Goal: Information Seeking & Learning: Learn about a topic

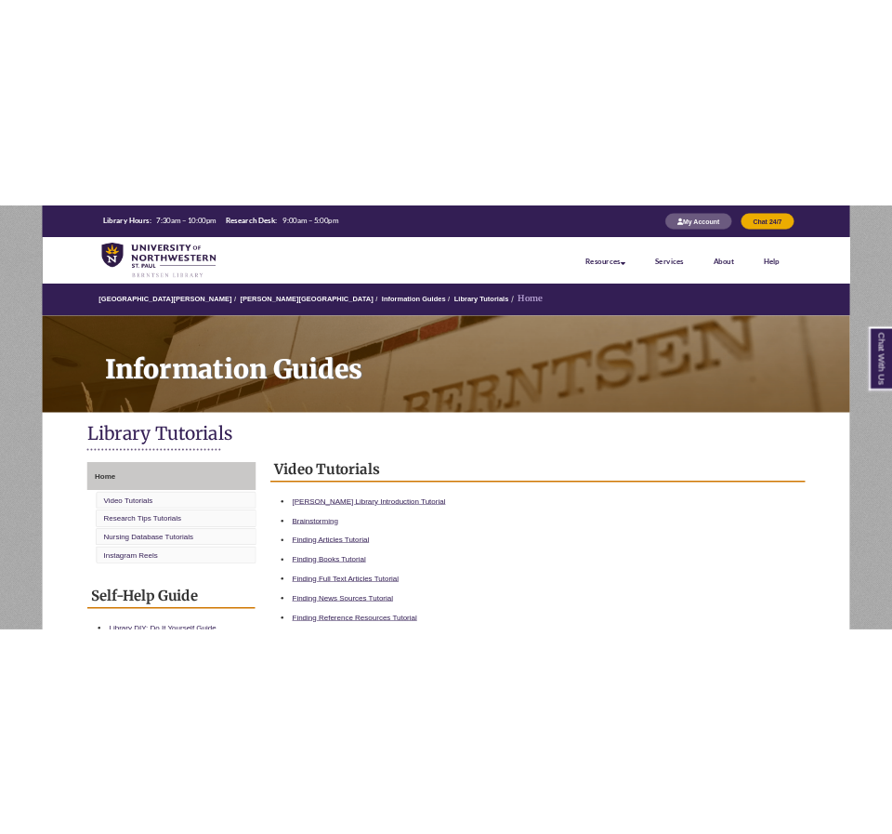
scroll to position [9, 0]
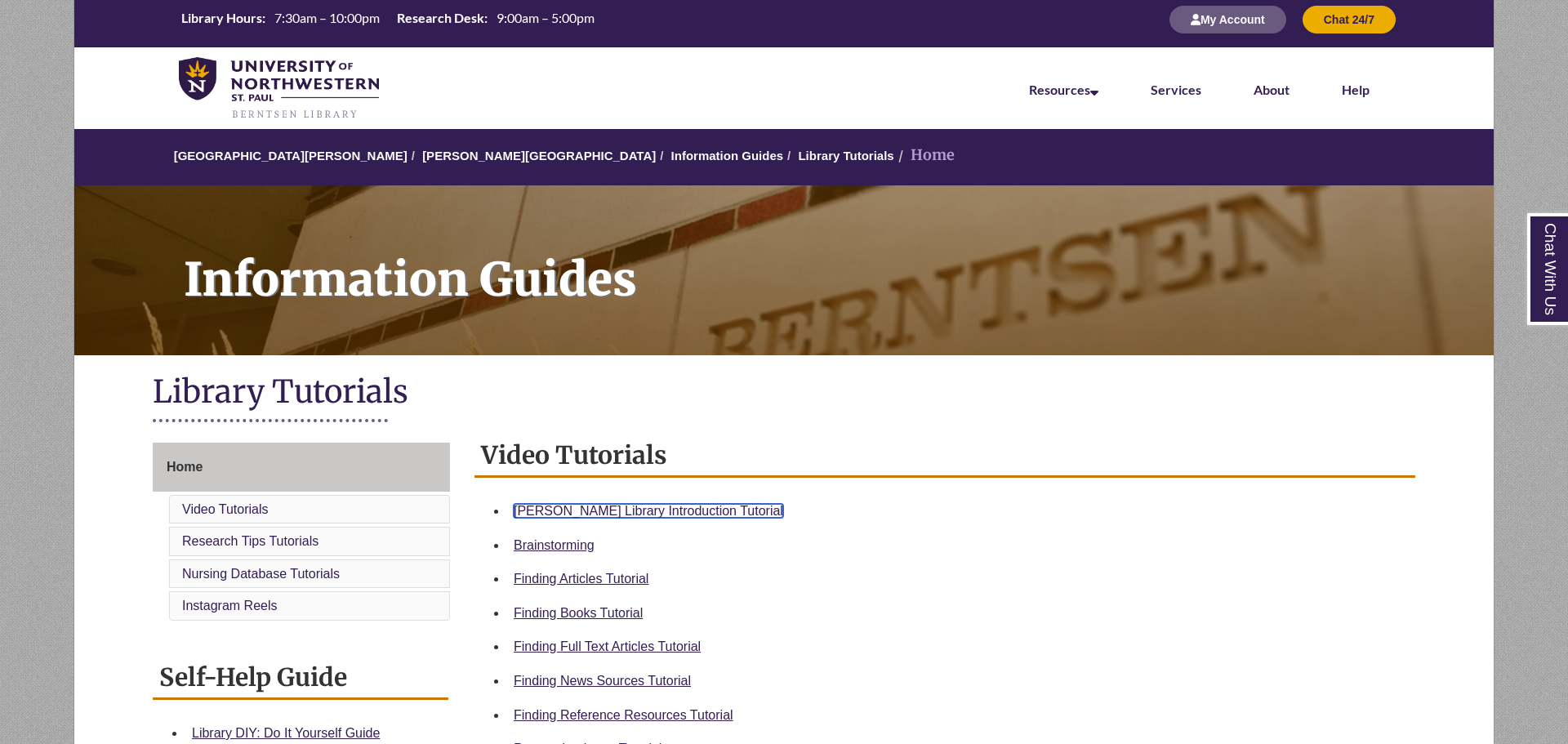
click at [613, 516] on link "[PERSON_NAME] Library Introduction Tutorial" at bounding box center [649, 510] width 270 height 14
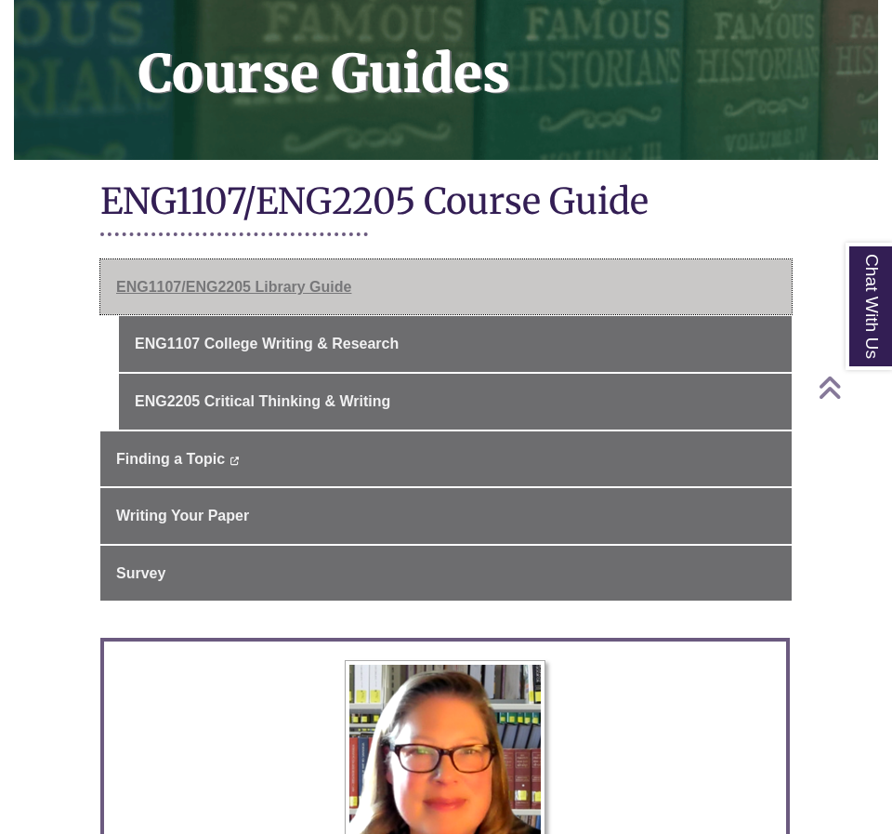
scroll to position [285, 0]
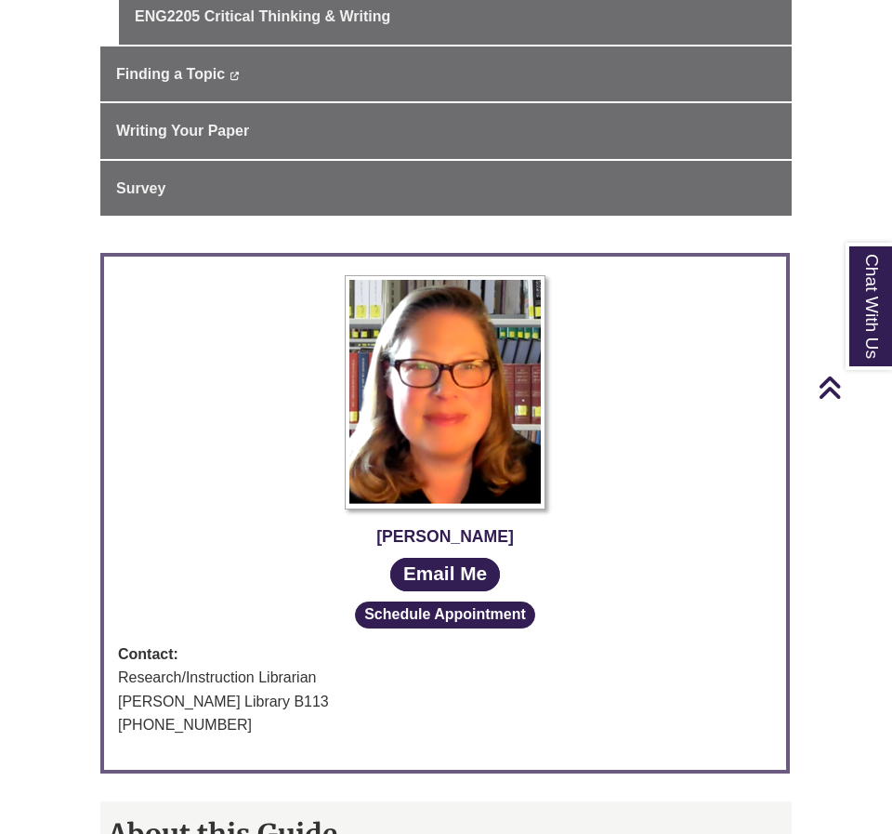
click at [321, 596] on div "Jessica Moore Email Me Schedule Appointment Contact: Research/Instruction Libra…" at bounding box center [445, 522] width 691 height 539
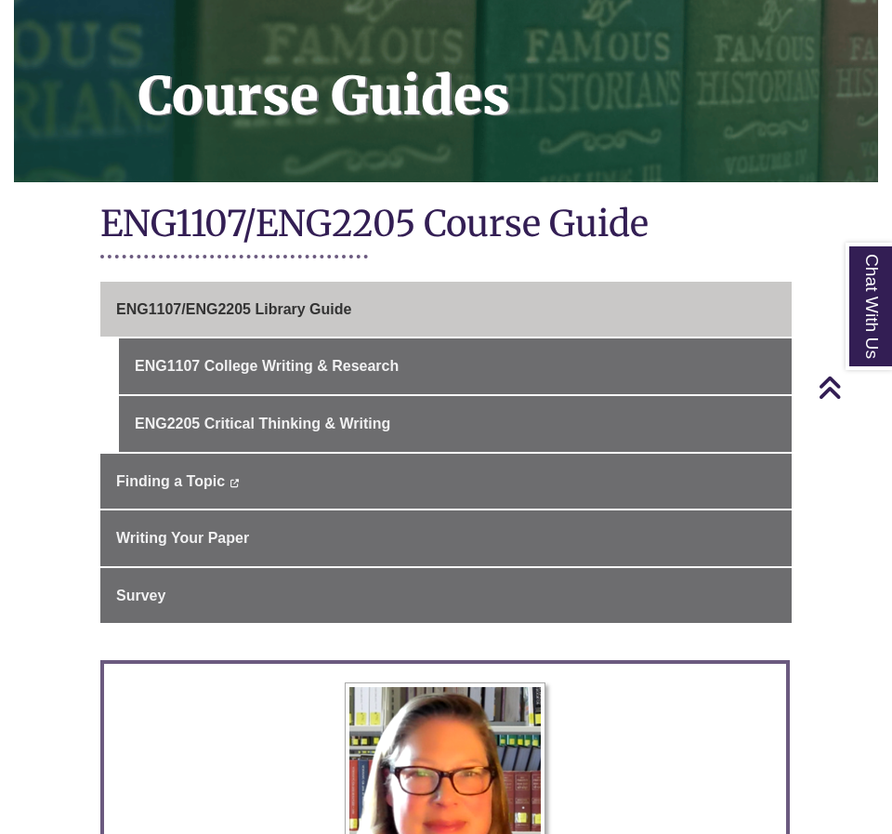
scroll to position [248, 0]
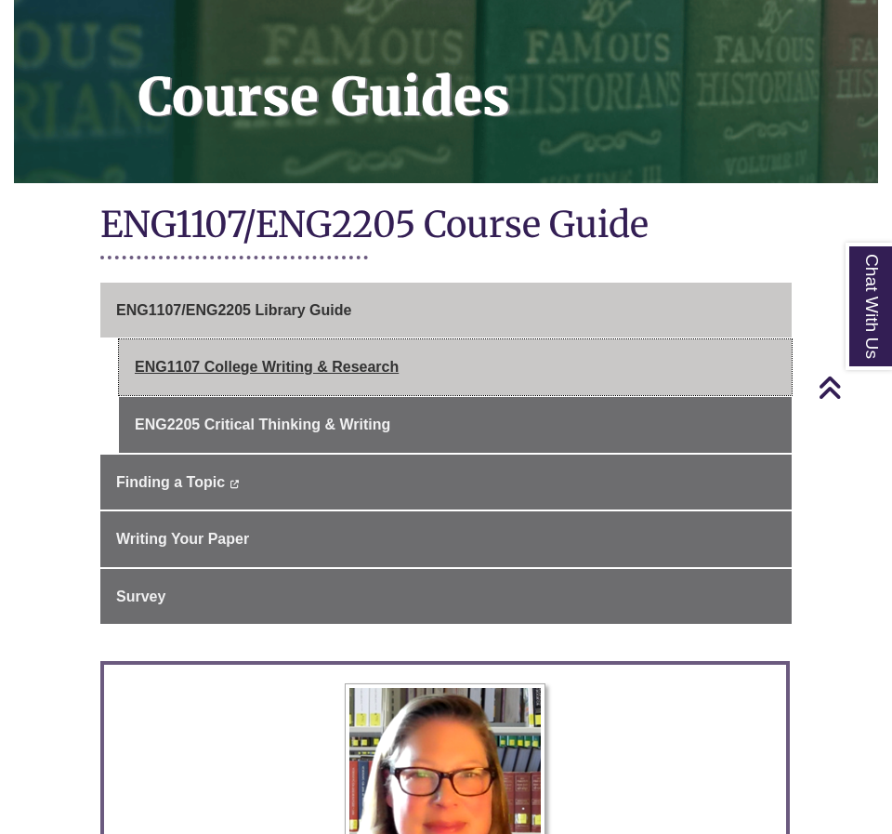
click at [310, 369] on link "ENG1107 College Writing & Research" at bounding box center [455, 367] width 673 height 56
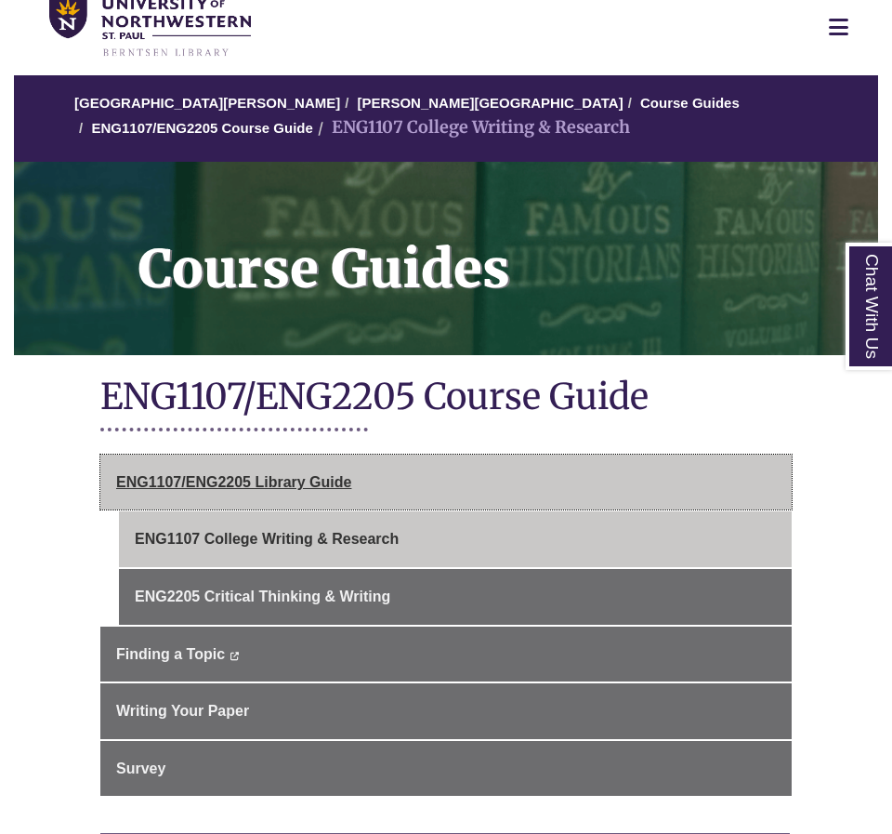
scroll to position [81, 0]
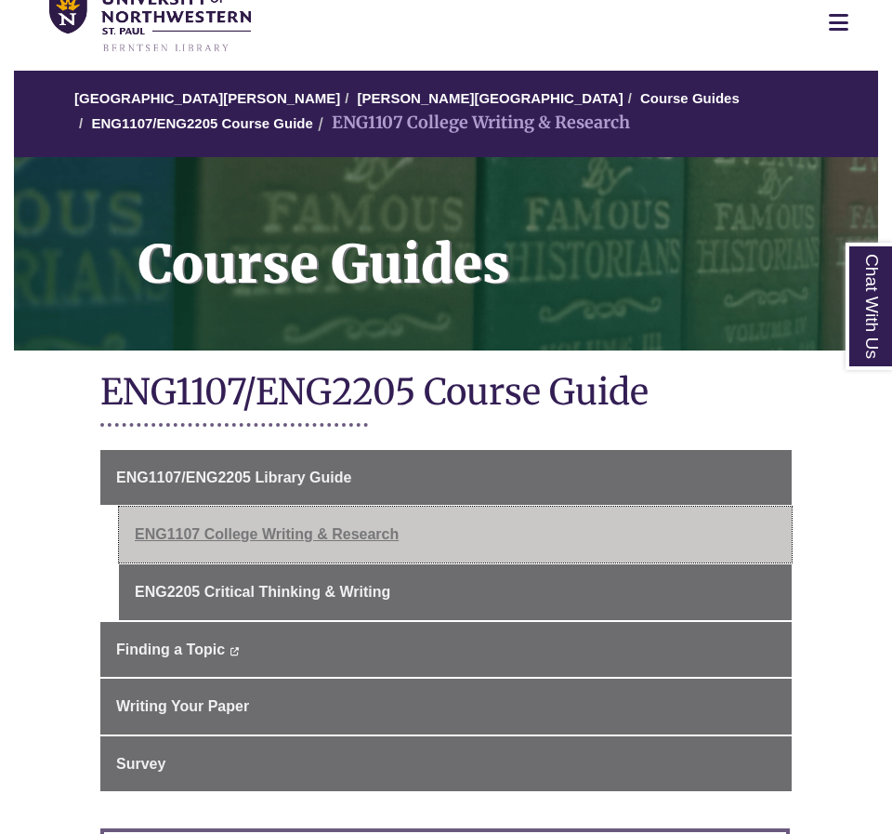
click at [322, 560] on link "ENG1107 College Writing & Research" at bounding box center [455, 535] width 673 height 56
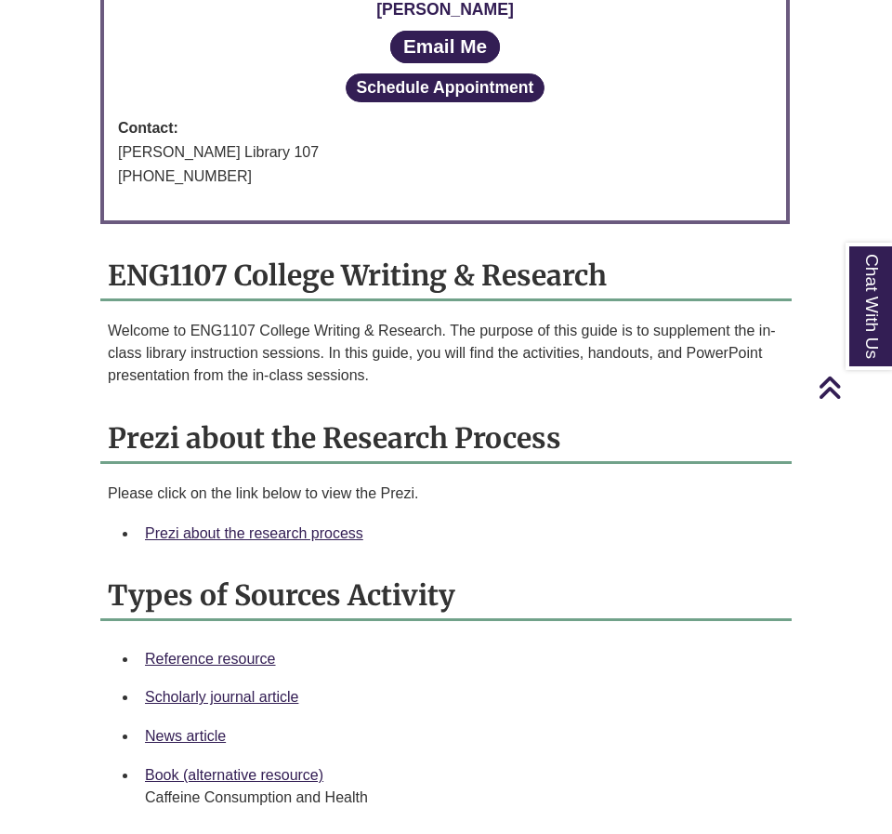
scroll to position [1647, 0]
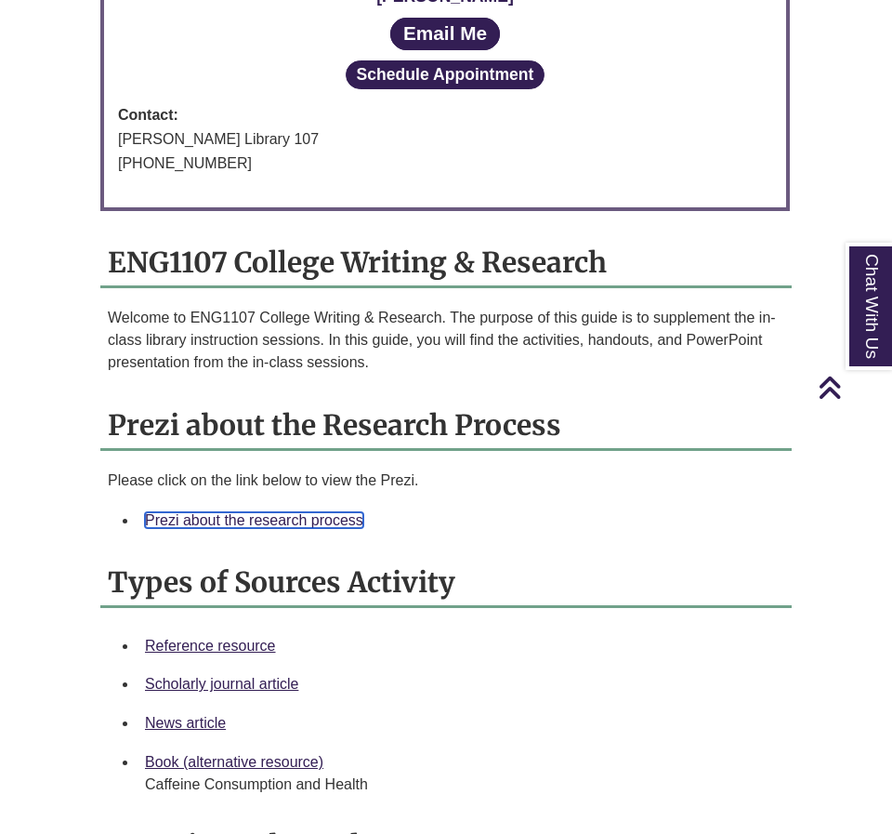
click at [226, 518] on link "Prezi about the research process" at bounding box center [254, 520] width 218 height 16
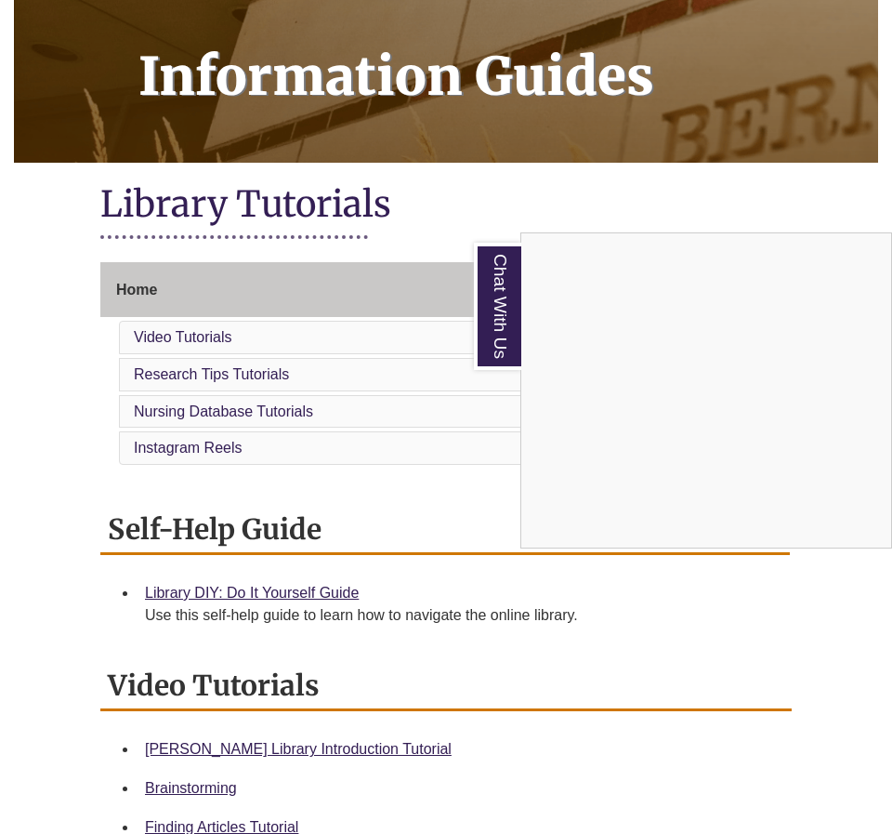
scroll to position [640, 0]
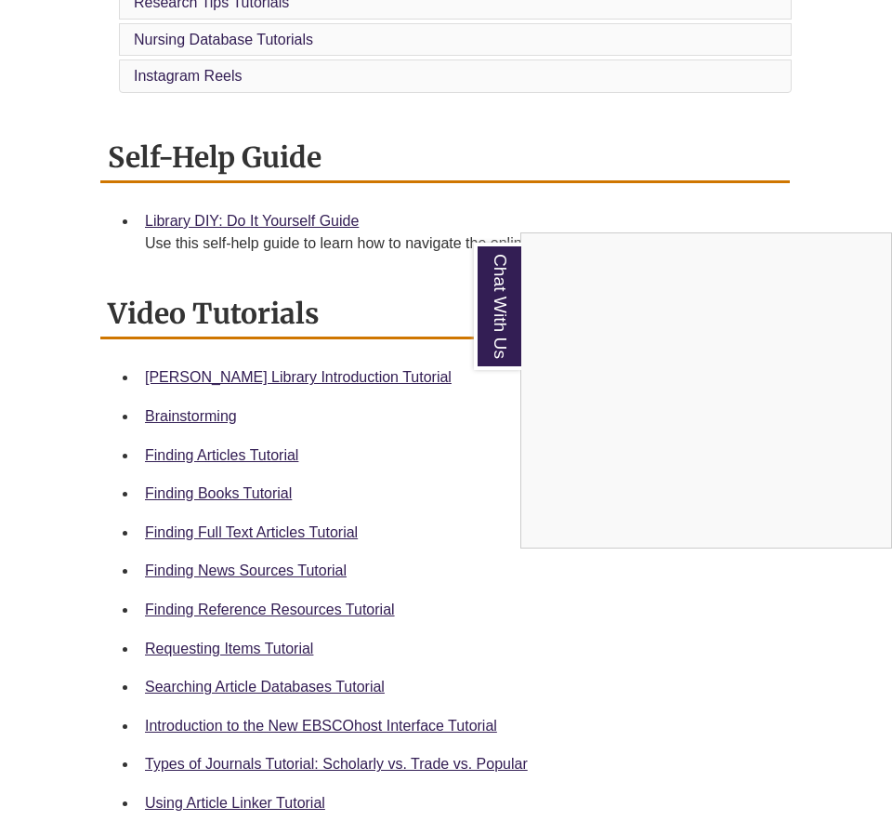
click at [268, 584] on div "Chat With Us" at bounding box center [446, 417] width 892 height 834
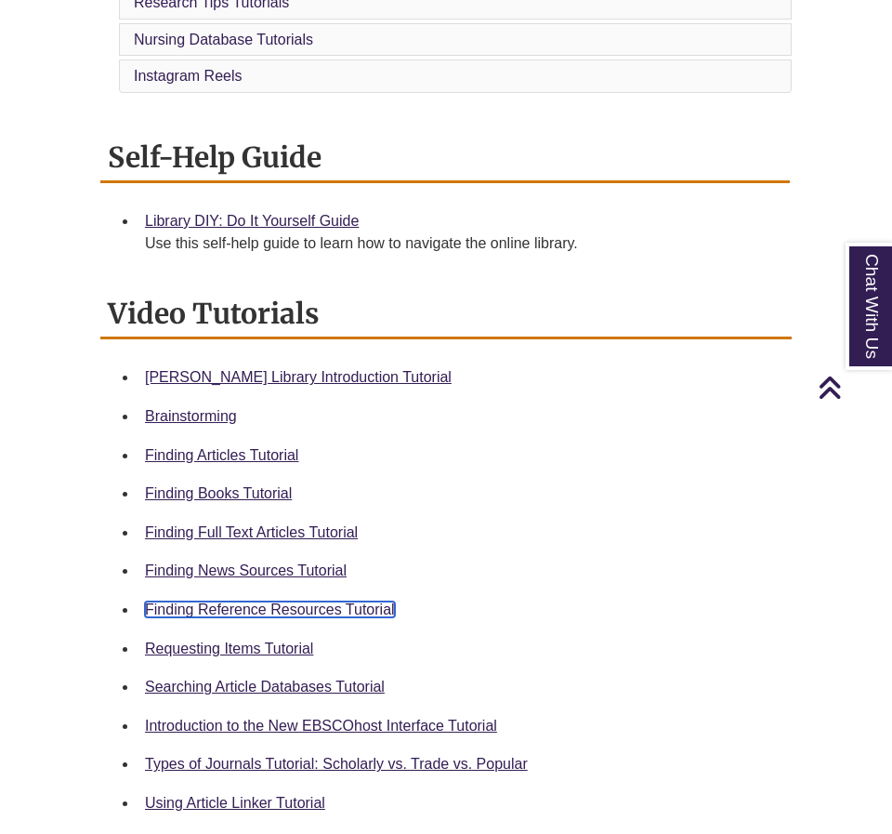
click at [280, 601] on link "Finding Reference Resources Tutorial" at bounding box center [270, 609] width 250 height 16
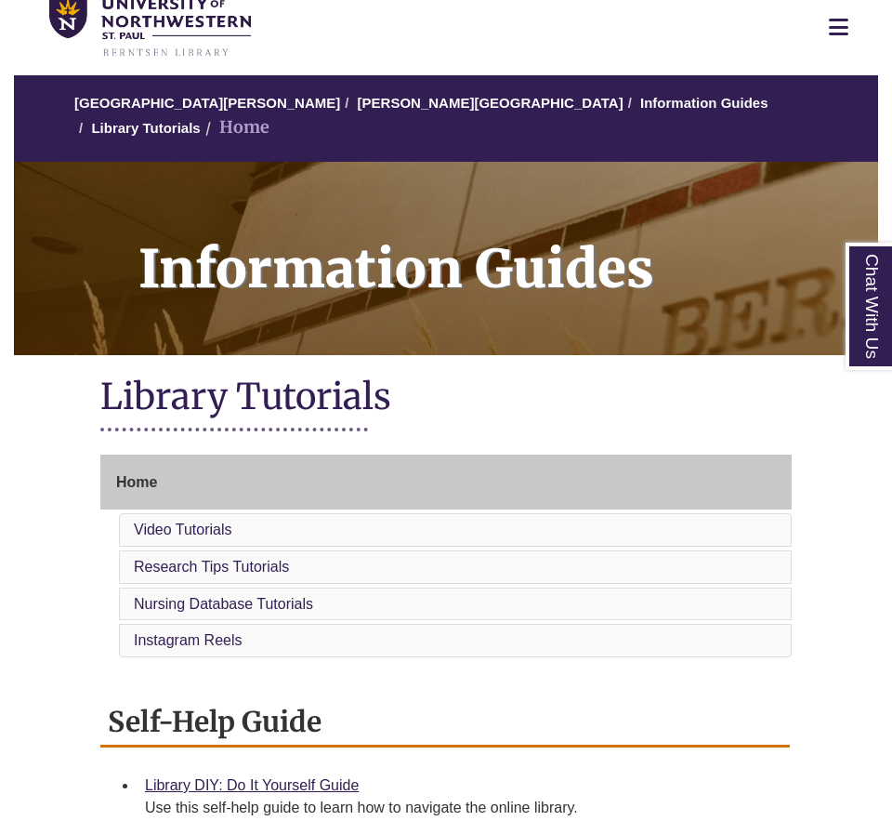
scroll to position [0, 0]
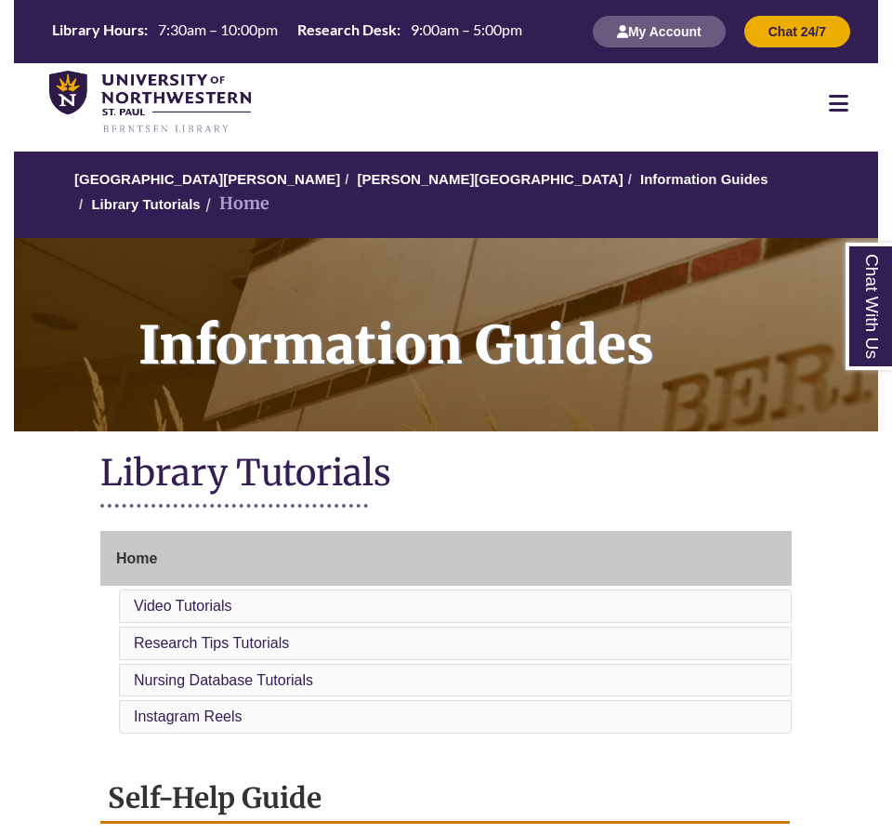
click at [851, 104] on div at bounding box center [838, 103] width 79 height 22
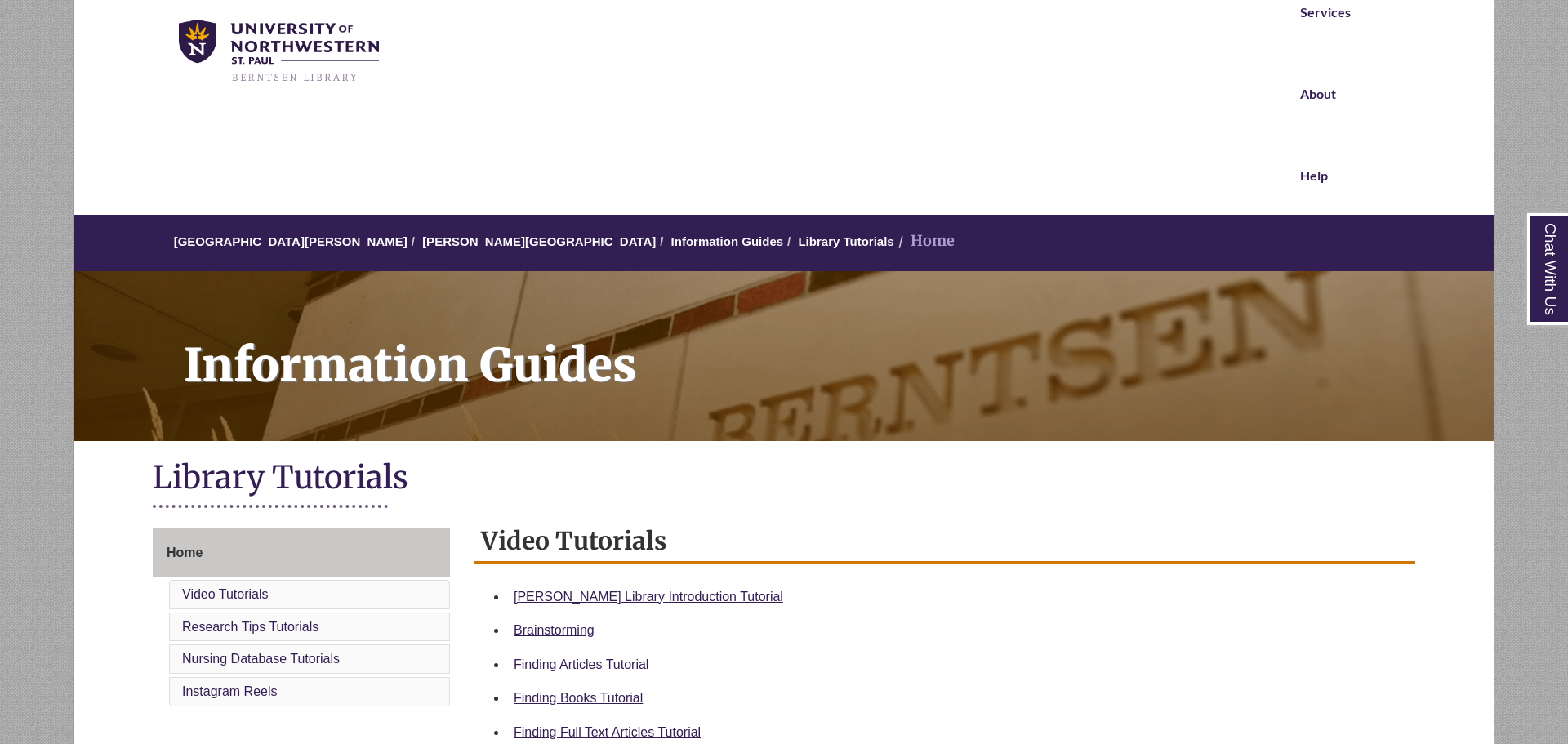
scroll to position [186, 0]
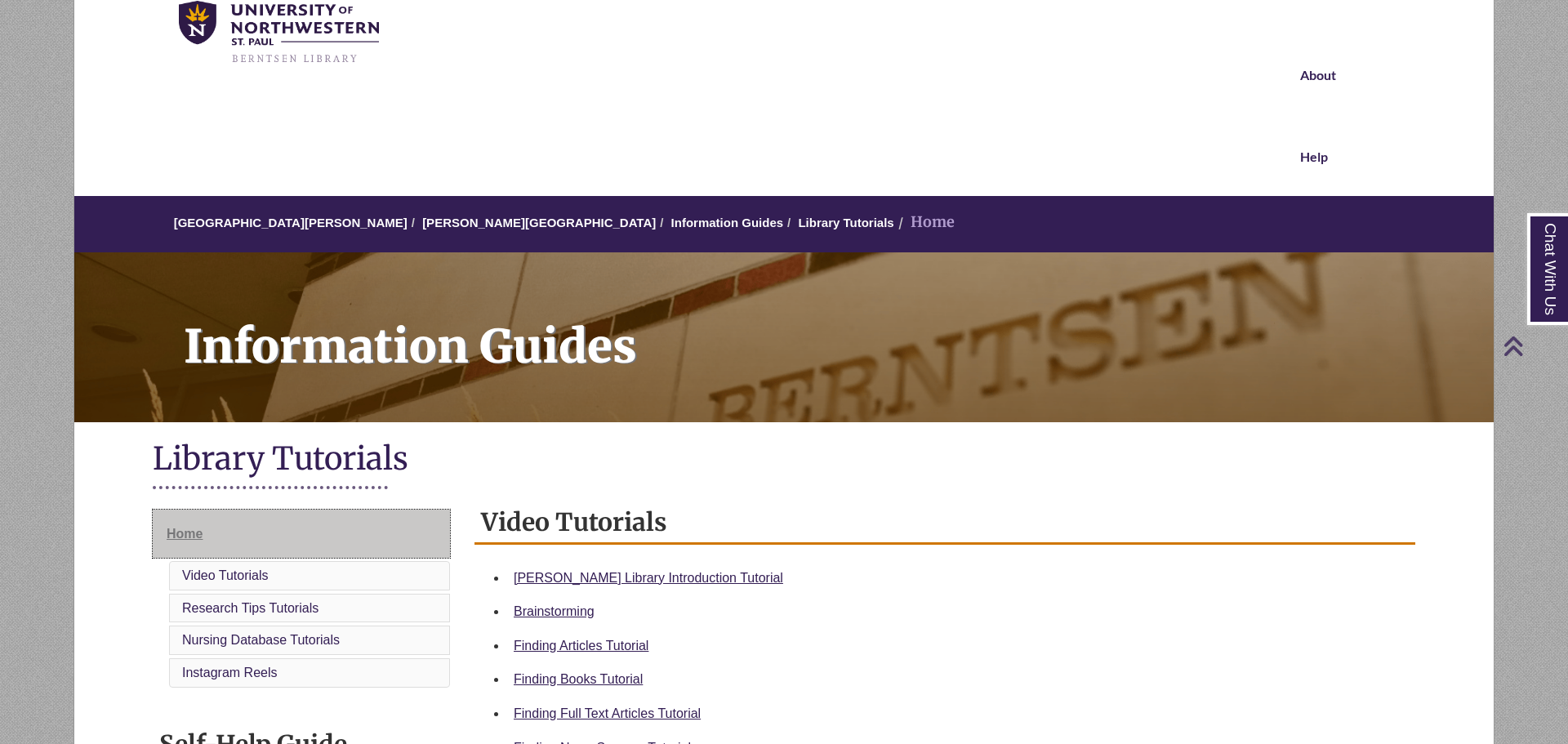
click at [358, 531] on link "Home" at bounding box center [301, 534] width 297 height 49
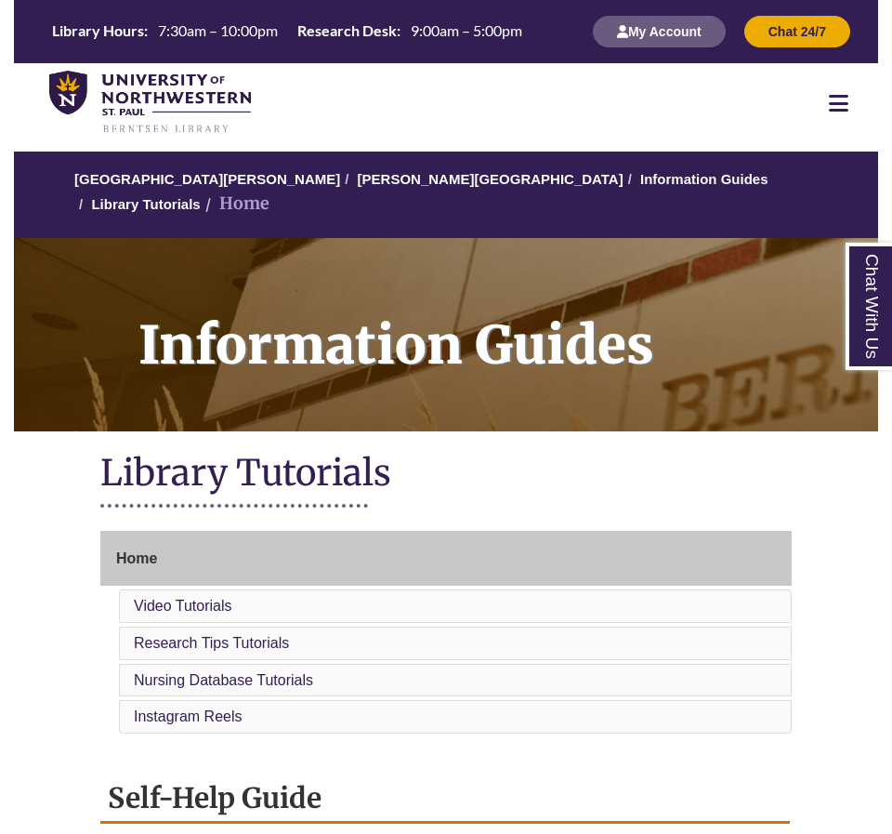
click at [857, 105] on div at bounding box center [838, 103] width 79 height 22
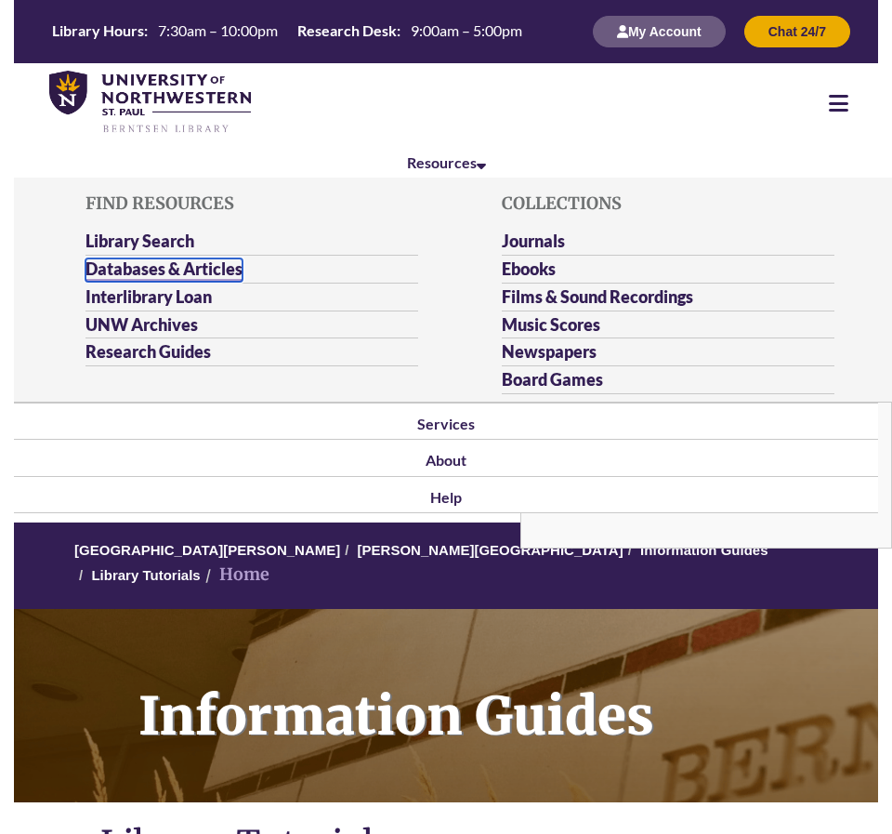
click at [200, 266] on link "Databases & Articles" at bounding box center [164, 269] width 157 height 23
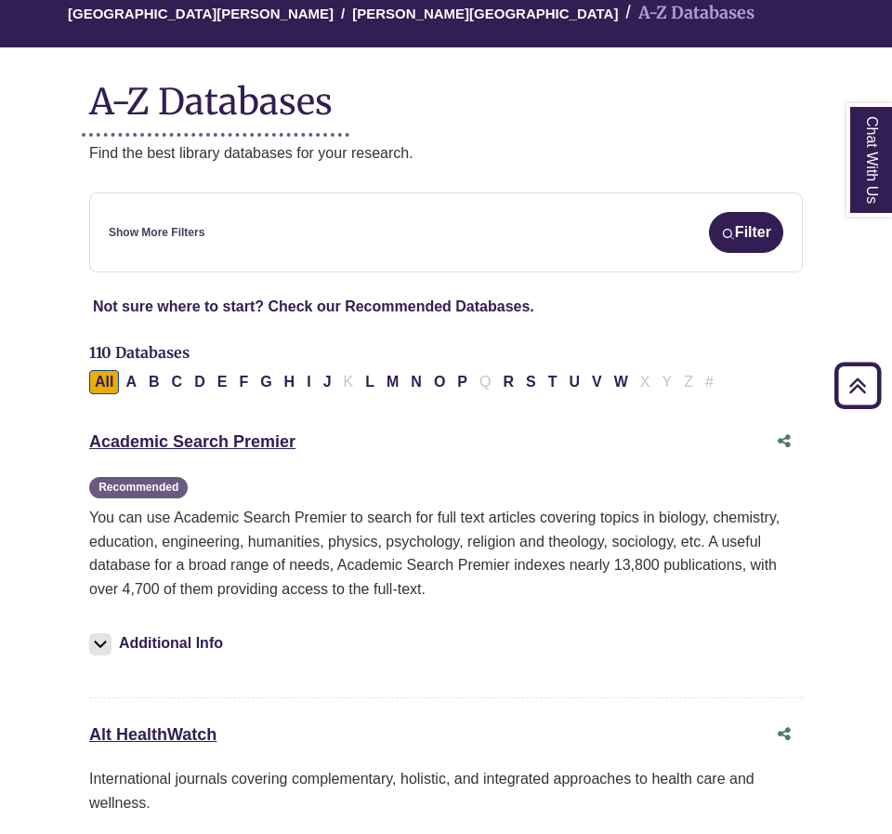
scroll to position [162, 0]
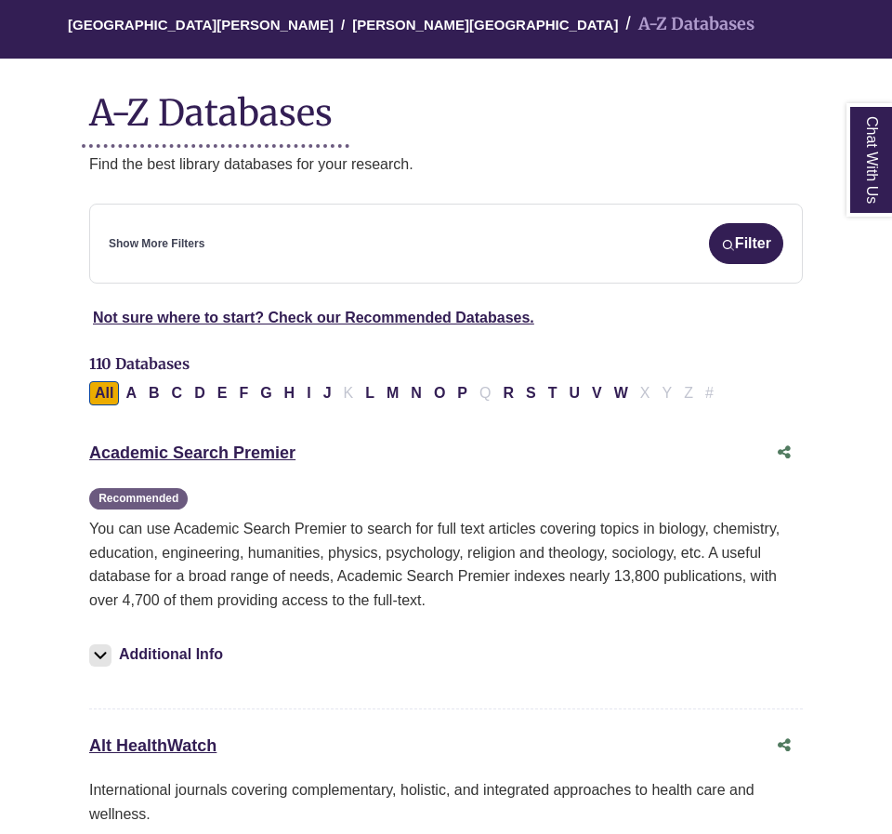
click at [234, 246] on div "Show More Filters Filter" at bounding box center [446, 243] width 675 height 41
click at [775, 240] on button "Filter" at bounding box center [746, 243] width 74 height 41
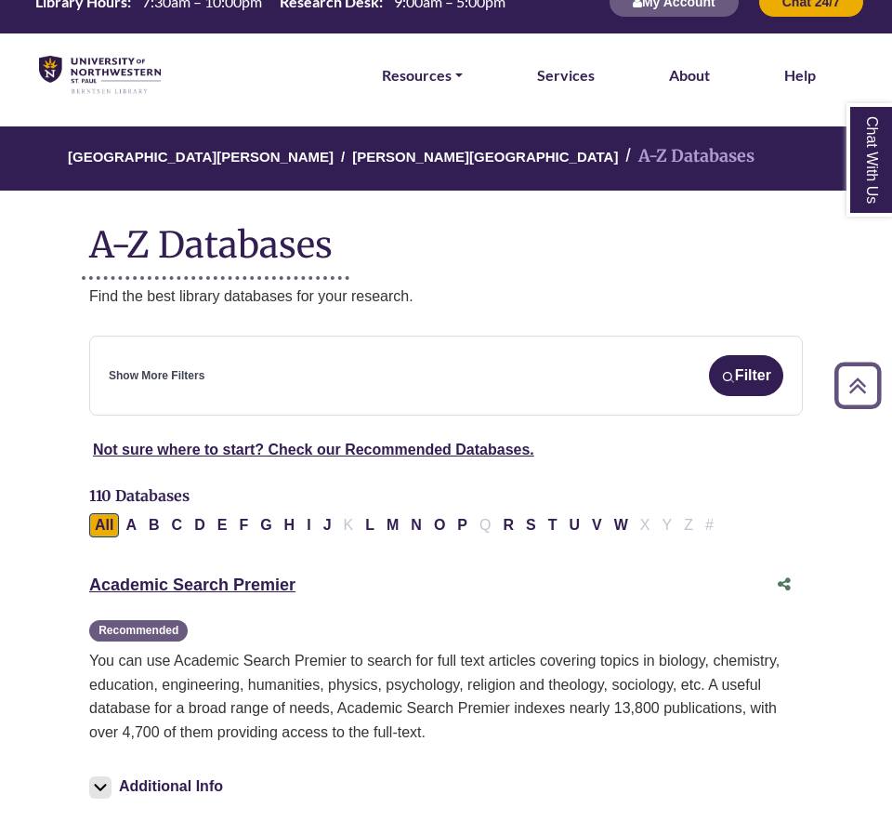
scroll to position [0, 0]
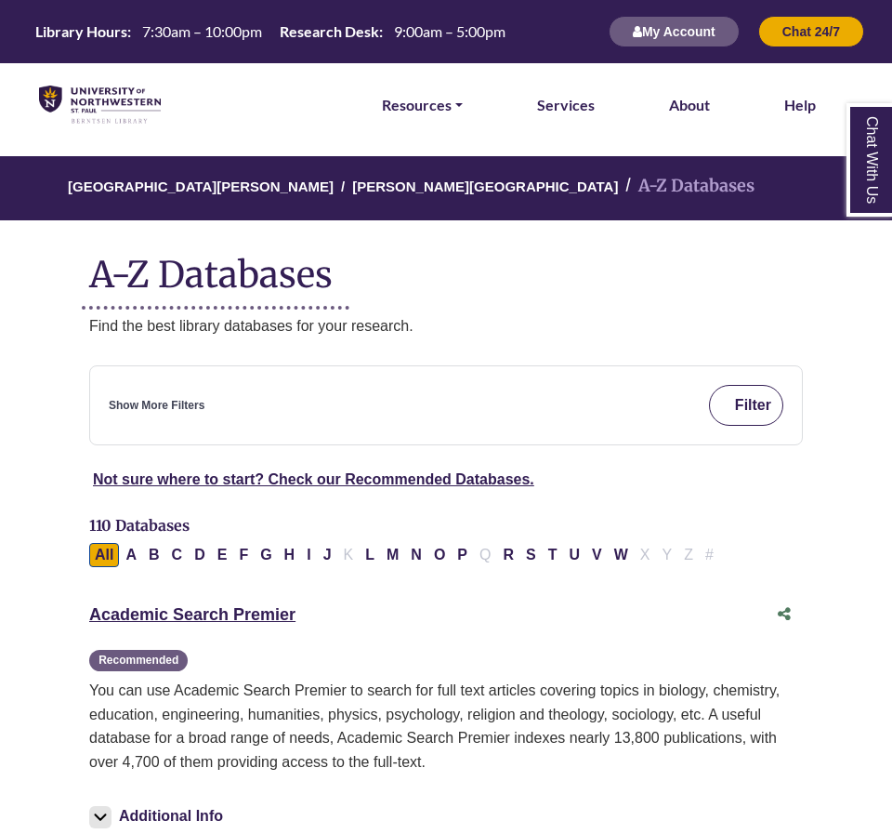
click at [748, 401] on button "Filter" at bounding box center [746, 405] width 74 height 41
click at [744, 416] on button "Filter" at bounding box center [746, 405] width 74 height 41
click at [748, 414] on button "Filter" at bounding box center [746, 405] width 74 height 41
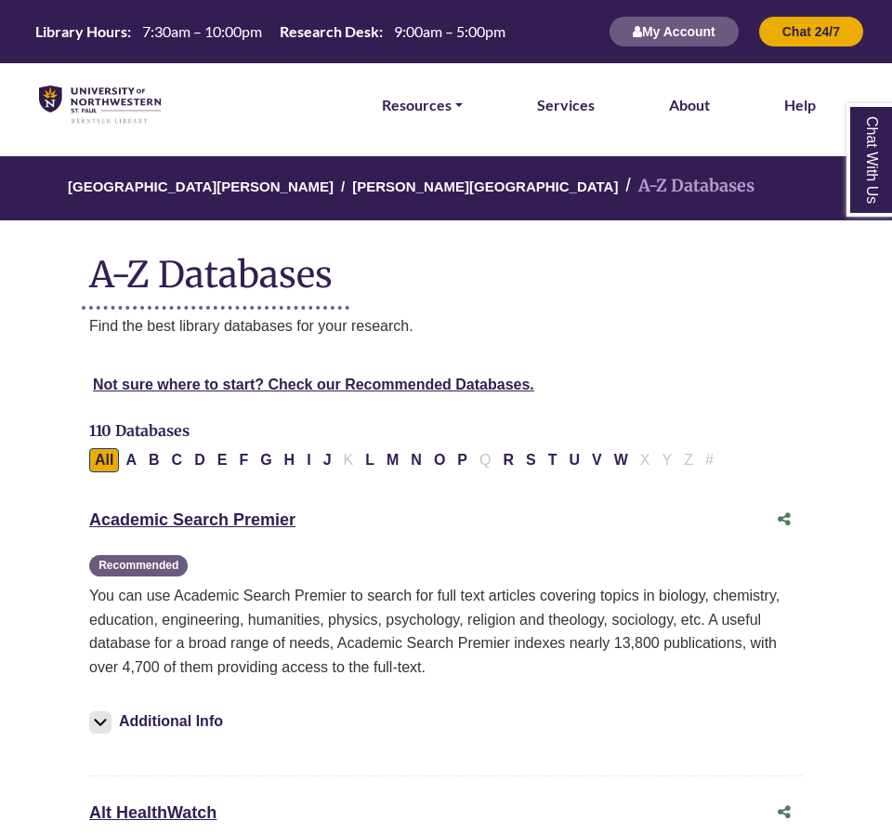
select select "Database Subject Filter"
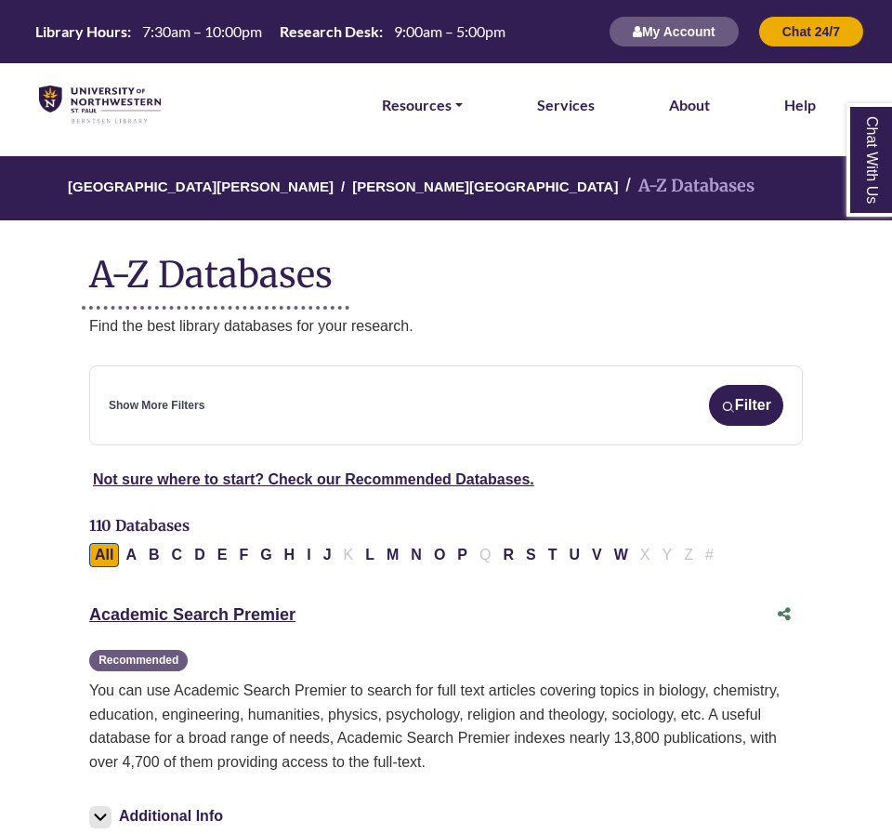
click at [184, 405] on link "Show More Filters" at bounding box center [157, 406] width 96 height 18
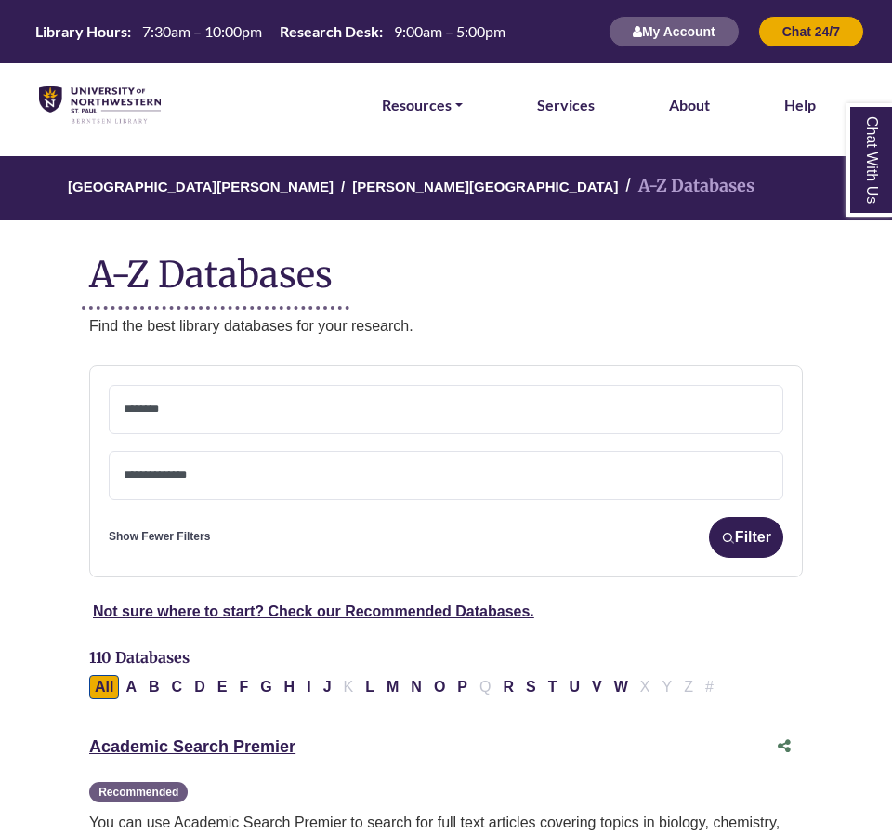
click at [191, 467] on span at bounding box center [446, 472] width 645 height 16
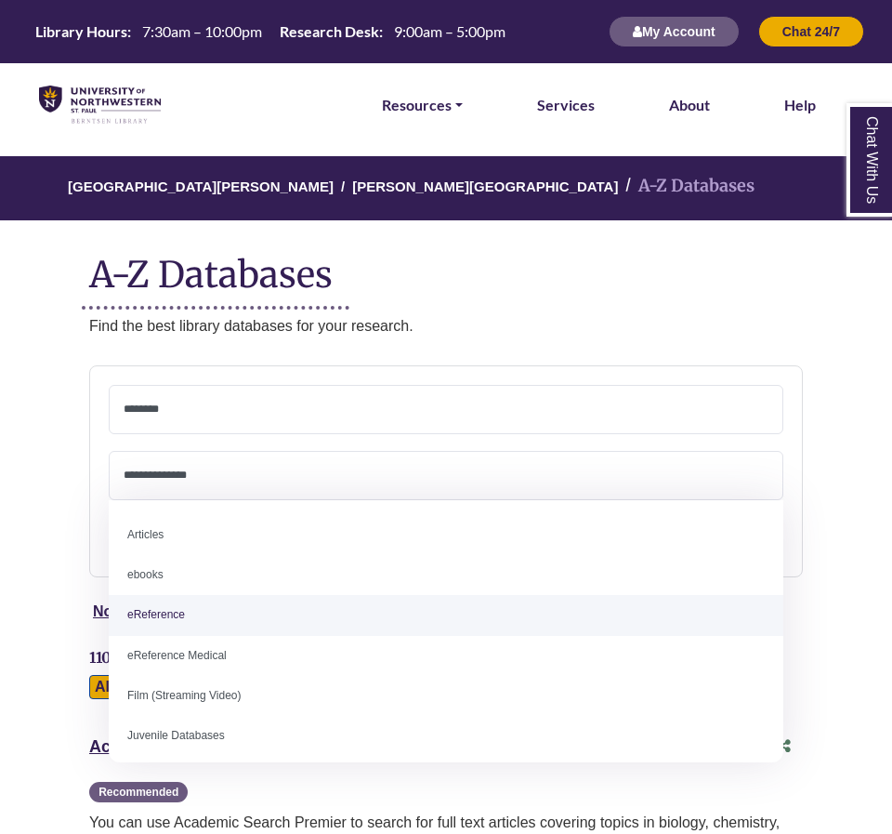
select select "*****"
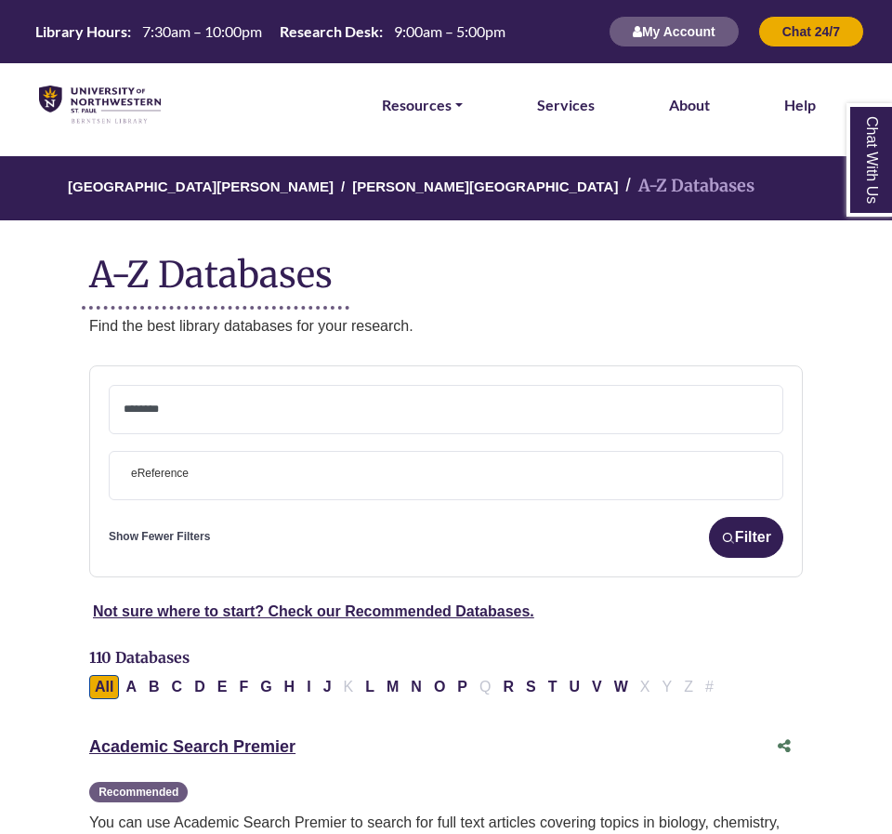
click at [173, 407] on textarea "Search" at bounding box center [446, 410] width 645 height 15
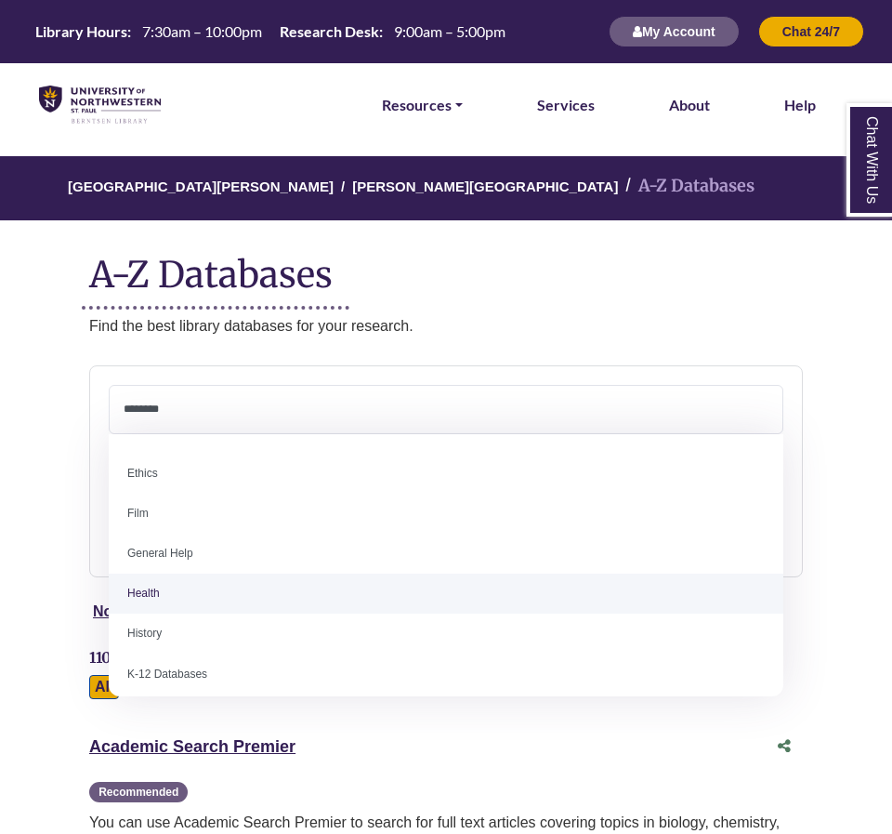
scroll to position [735, 0]
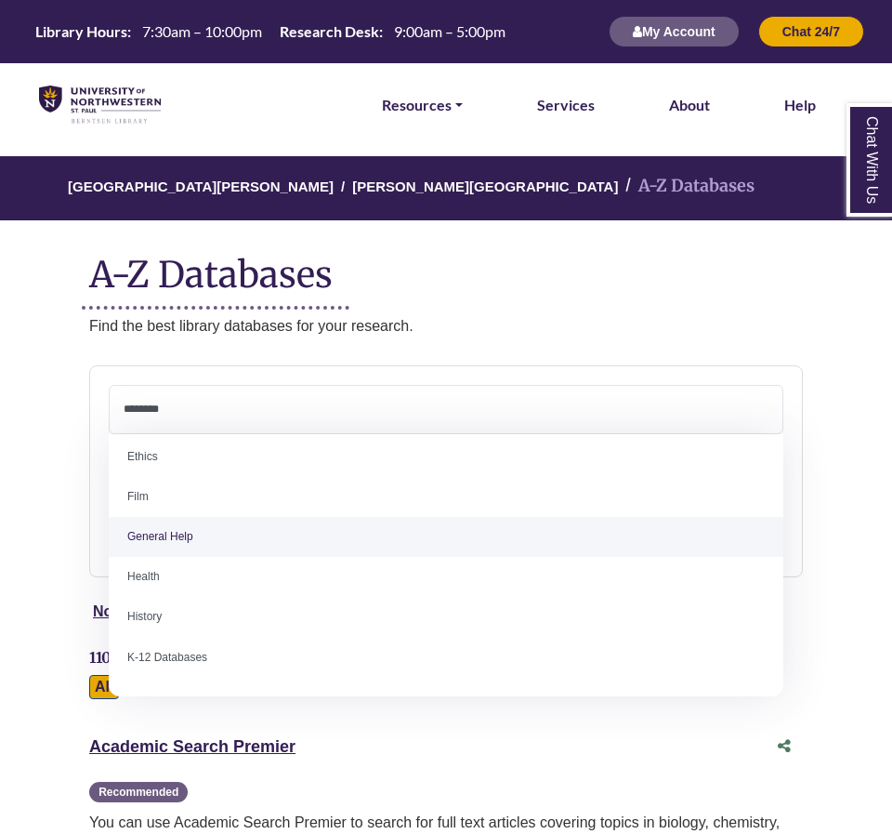
select select "*****"
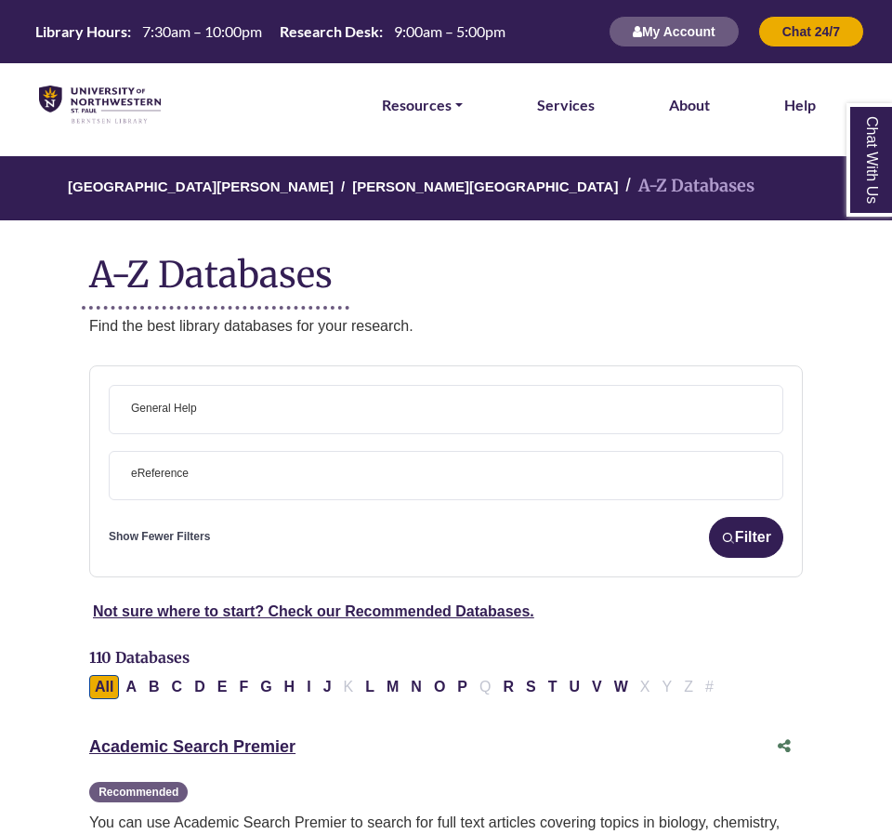
scroll to position [376, 0]
click at [770, 549] on button "Filter" at bounding box center [746, 537] width 74 height 41
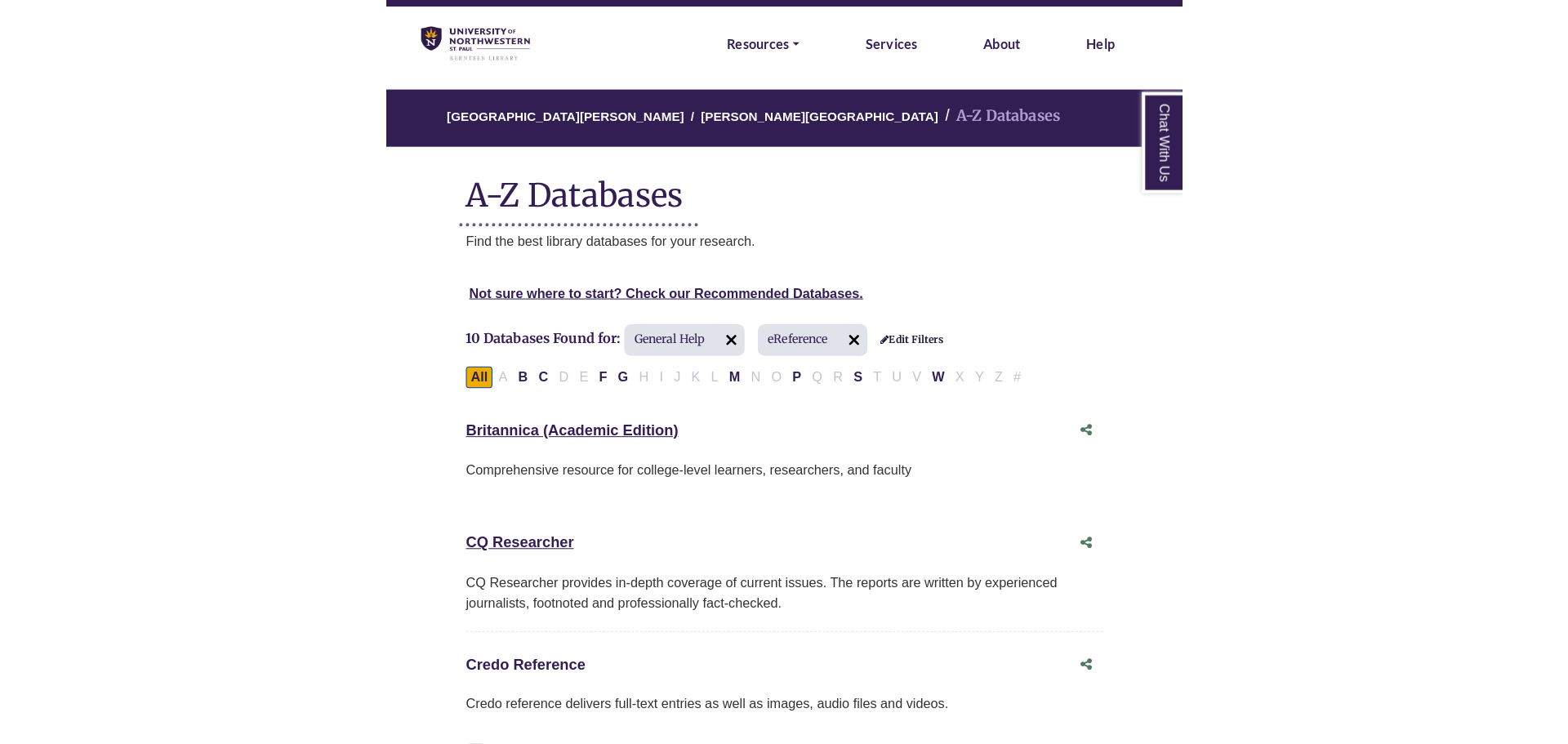
scroll to position [63, 0]
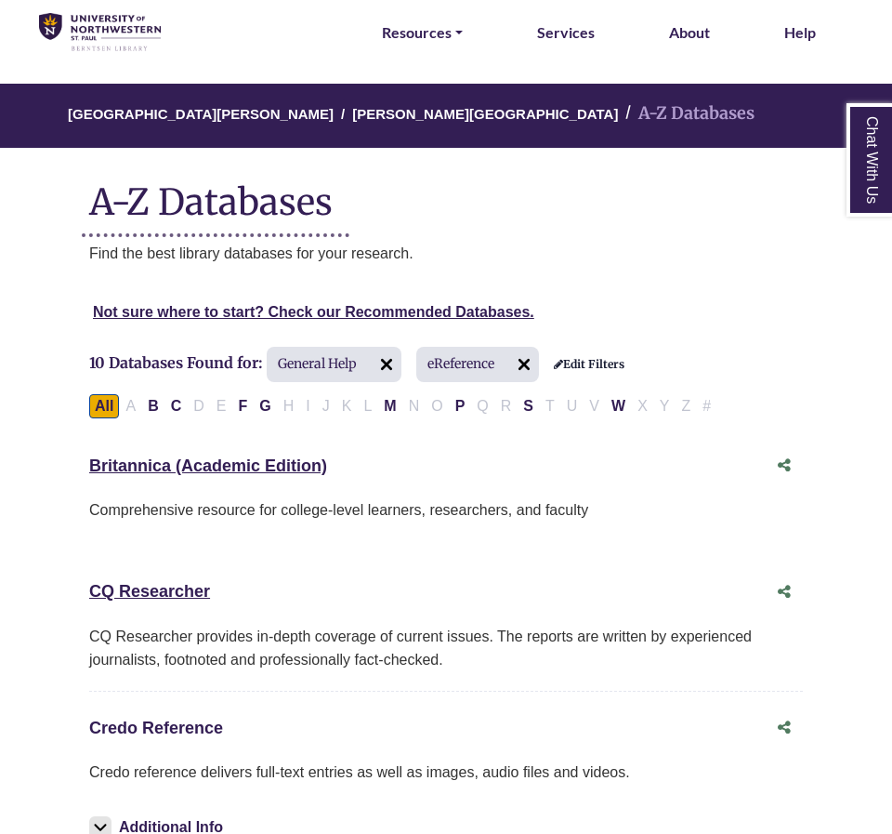
click at [209, 729] on link "Credo Reference This link opens in a new window" at bounding box center [156, 727] width 134 height 19
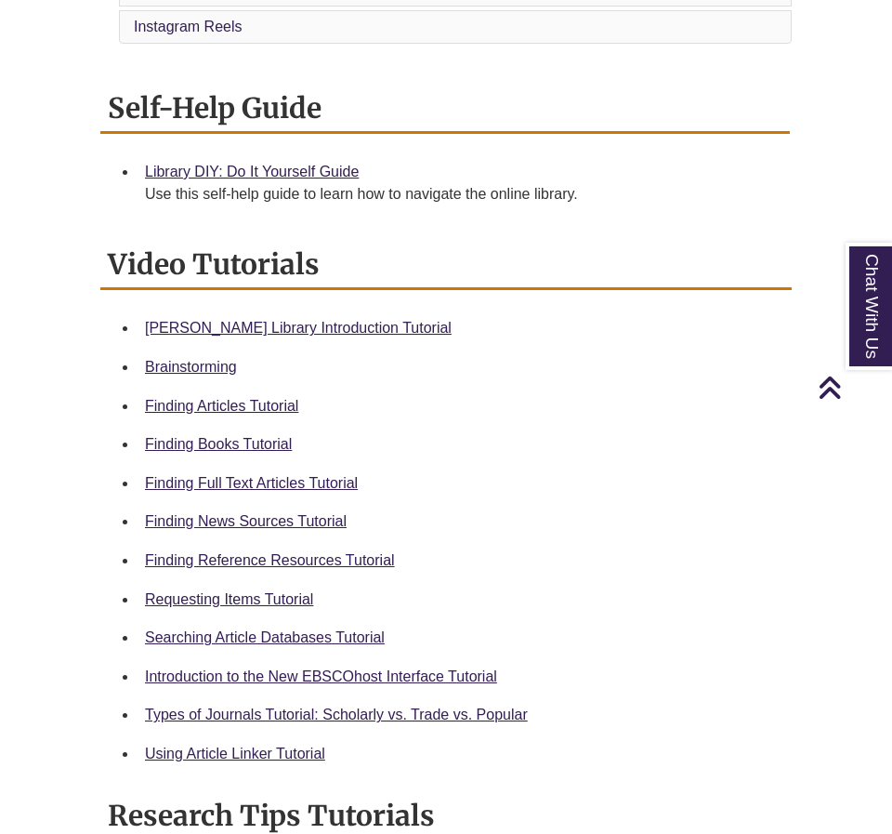
scroll to position [701, 0]
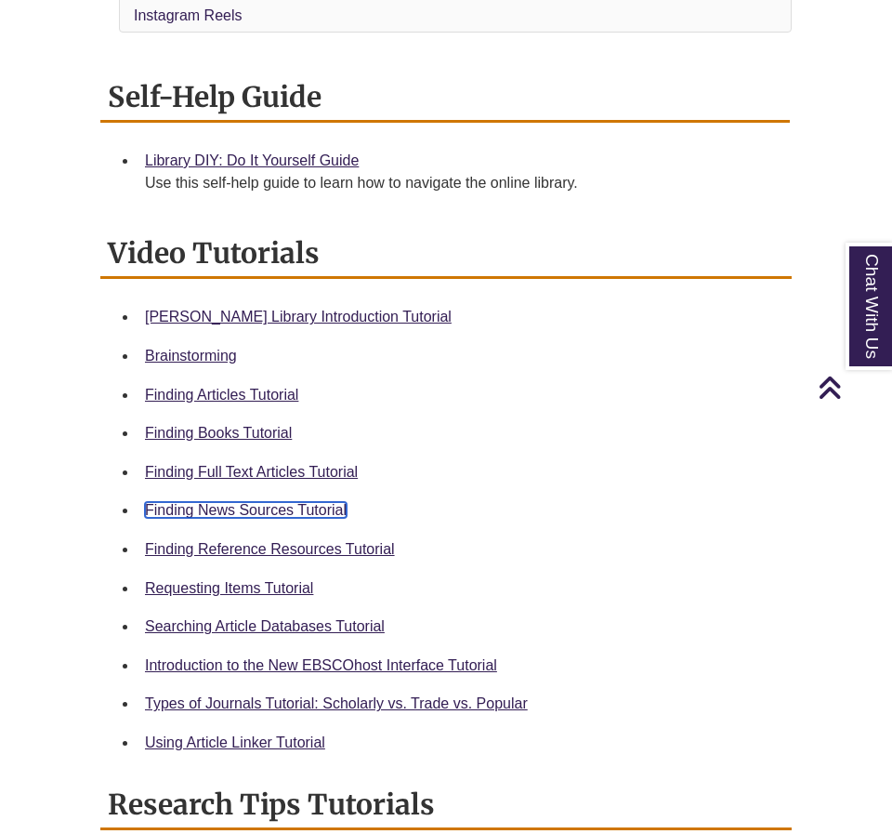
click at [204, 502] on link "Finding News Sources Tutorial" at bounding box center [246, 510] width 202 height 16
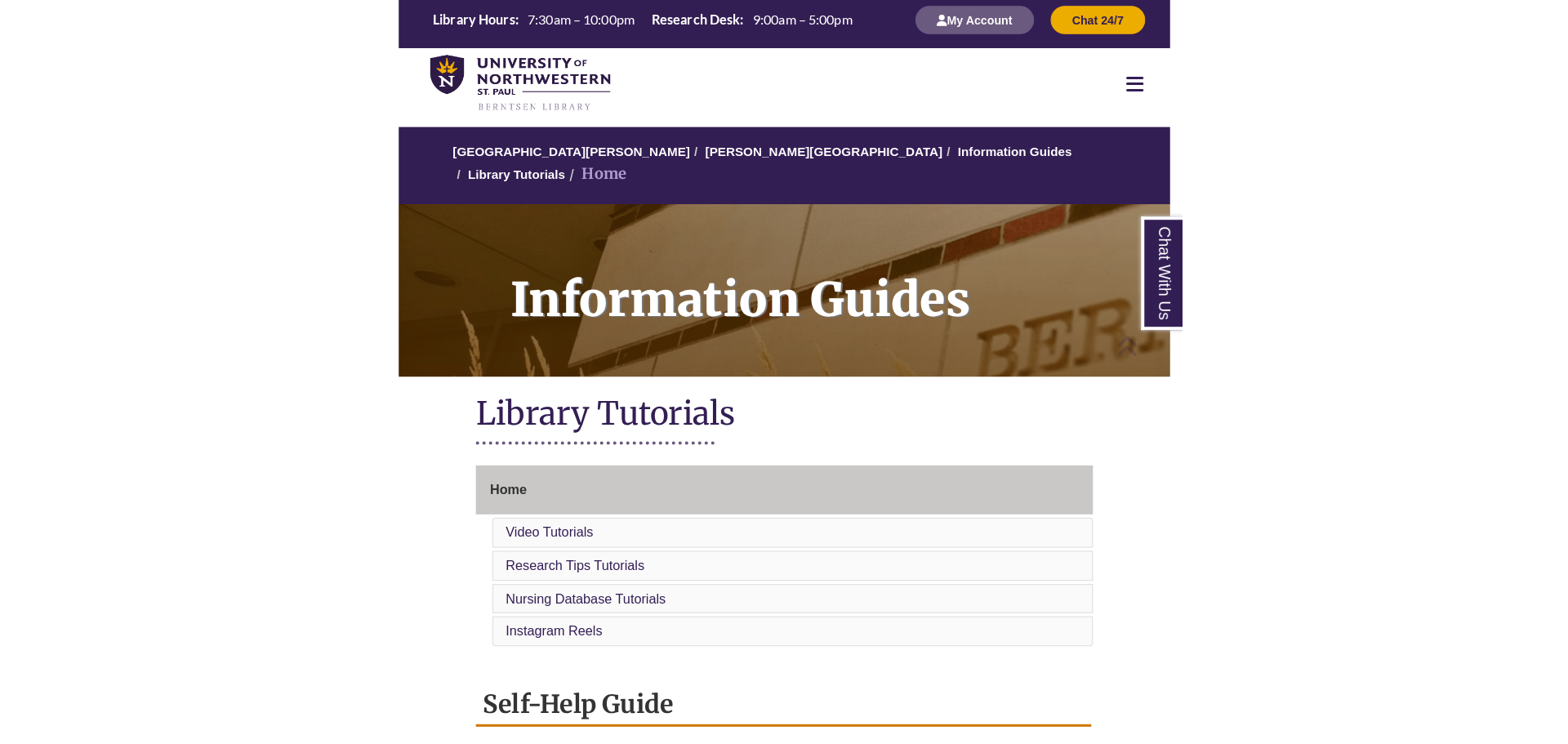
scroll to position [0, 0]
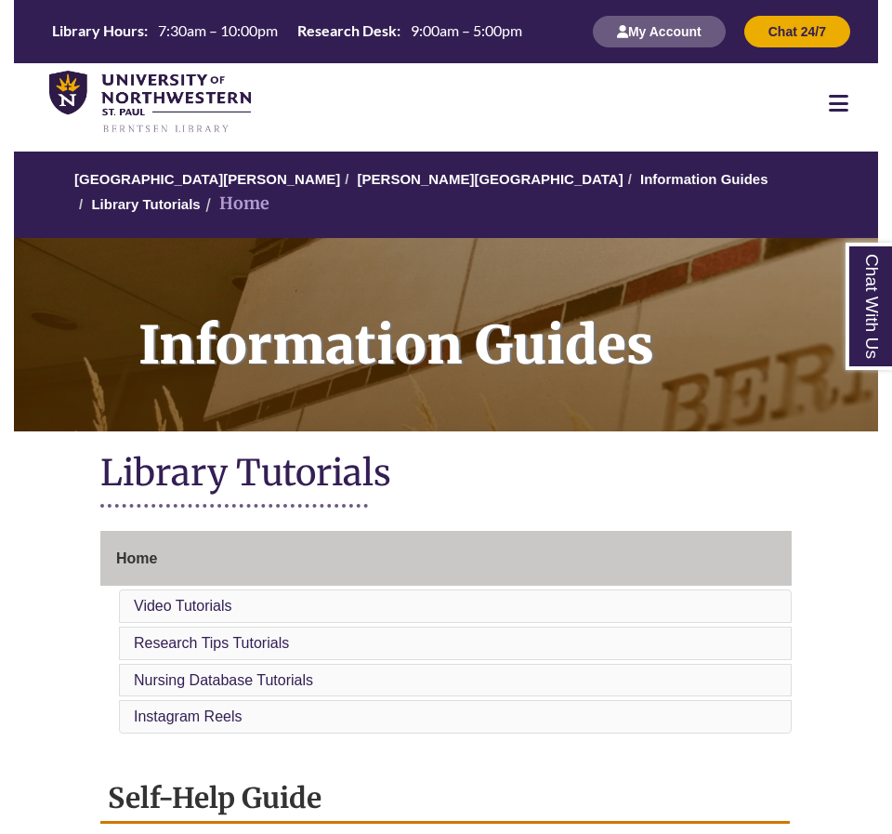
click at [822, 103] on div at bounding box center [838, 103] width 79 height 22
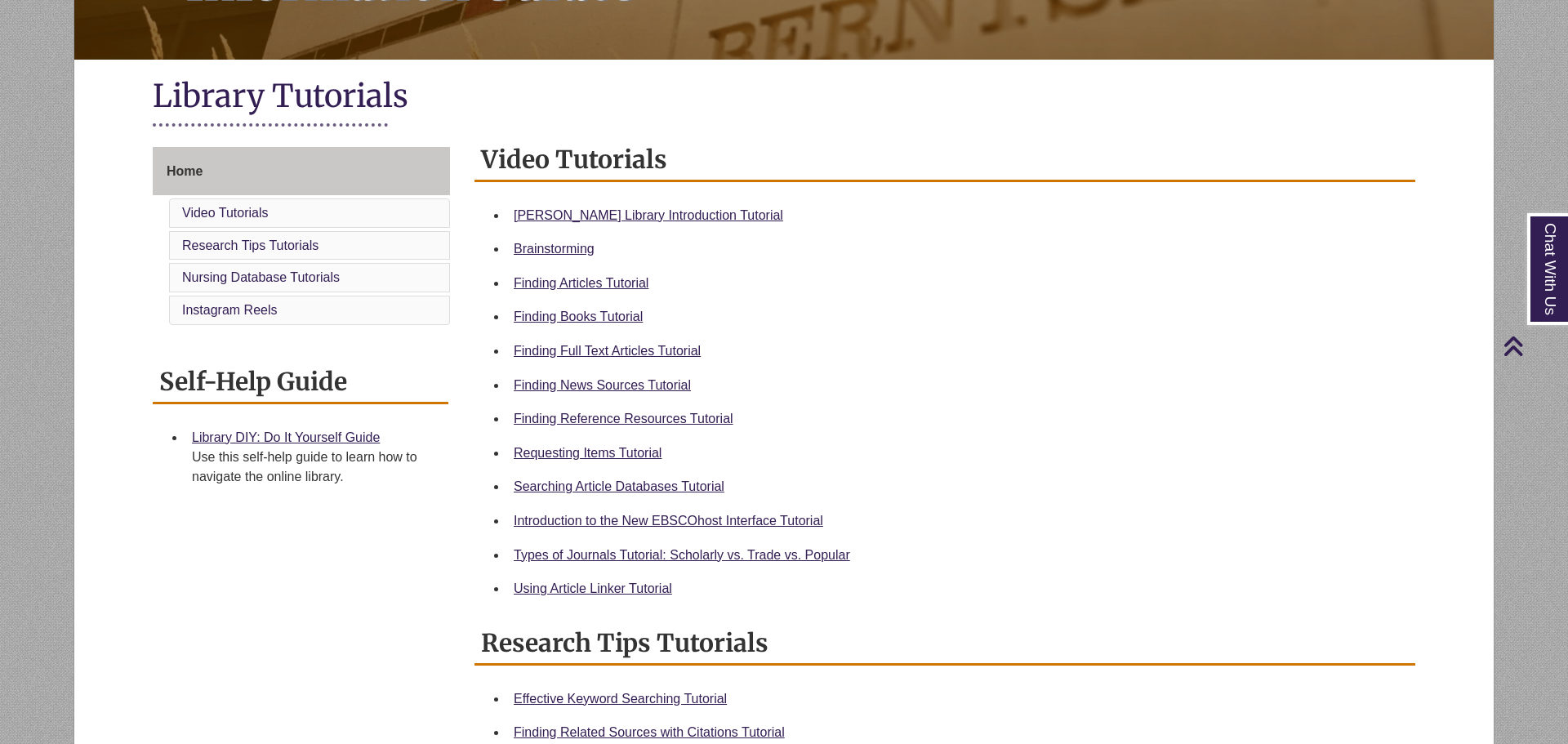
click at [783, 72] on body "Skip to Main Content Library Hours: 7:30am – 10:00pm Research Desk: 9:00am – 5:…" at bounding box center [784, 543] width 1568 height 2185
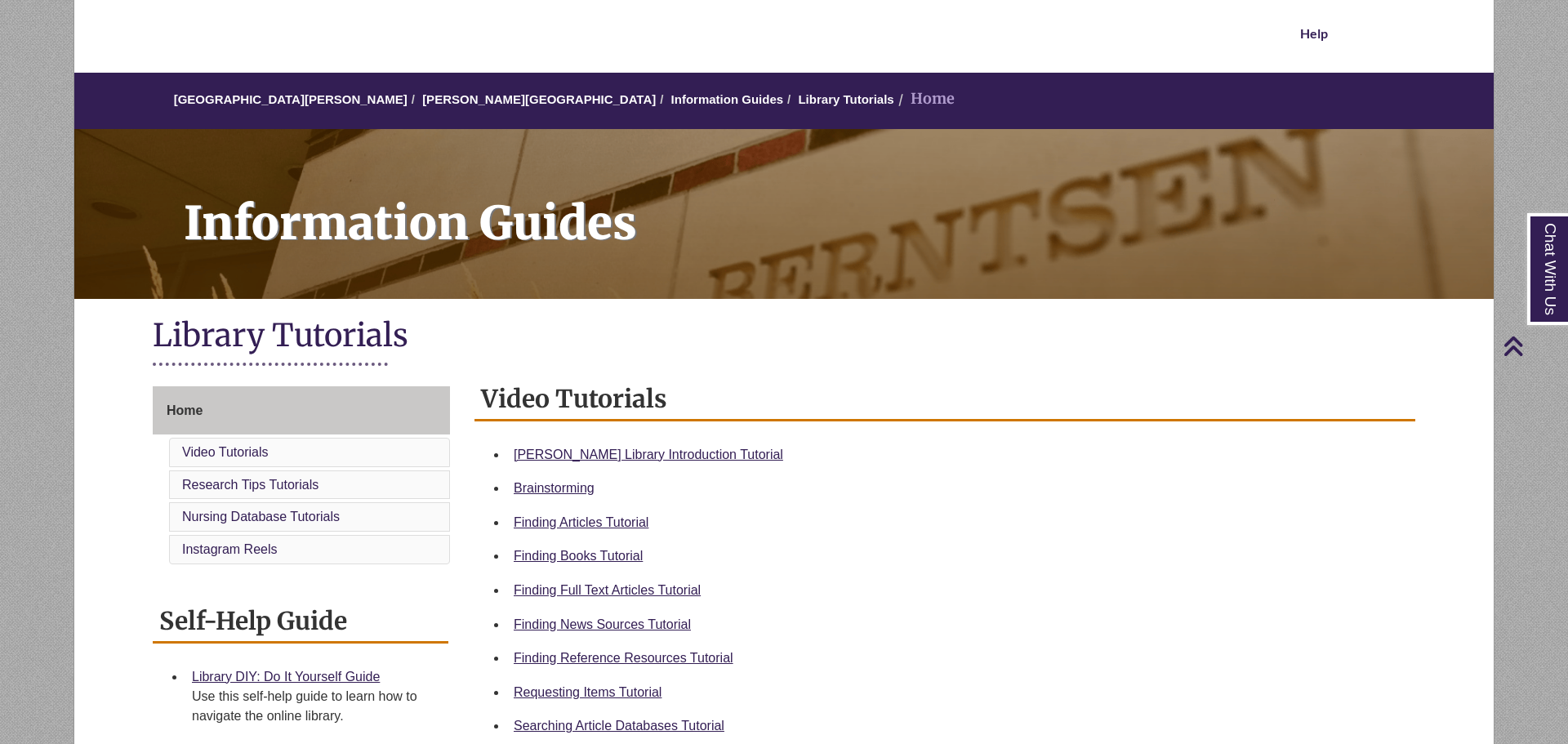
scroll to position [307, 0]
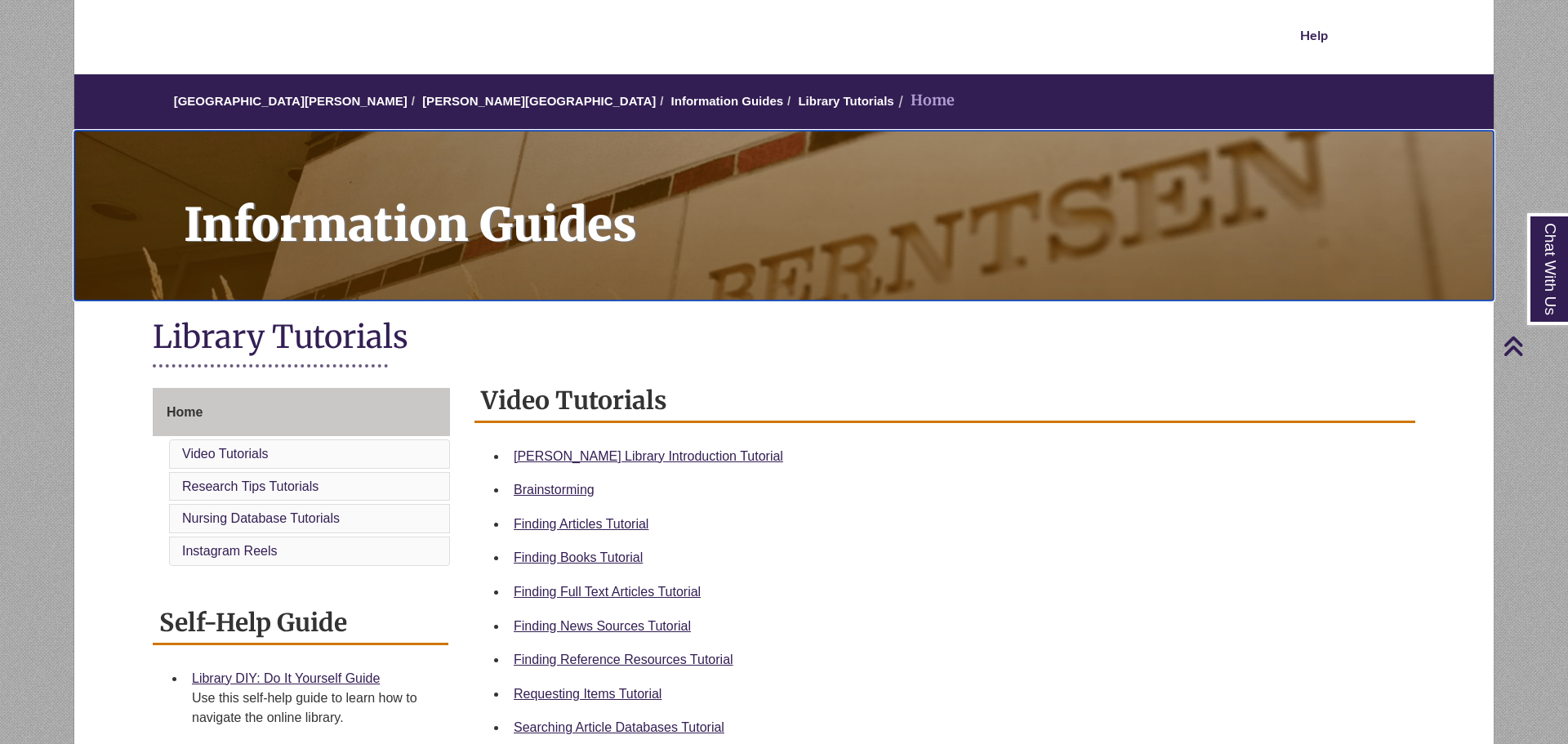
drag, startPoint x: 519, startPoint y: 271, endPoint x: 645, endPoint y: 234, distance: 131.3
click at [653, 242] on h1 "Information Guides" at bounding box center [830, 205] width 1328 height 148
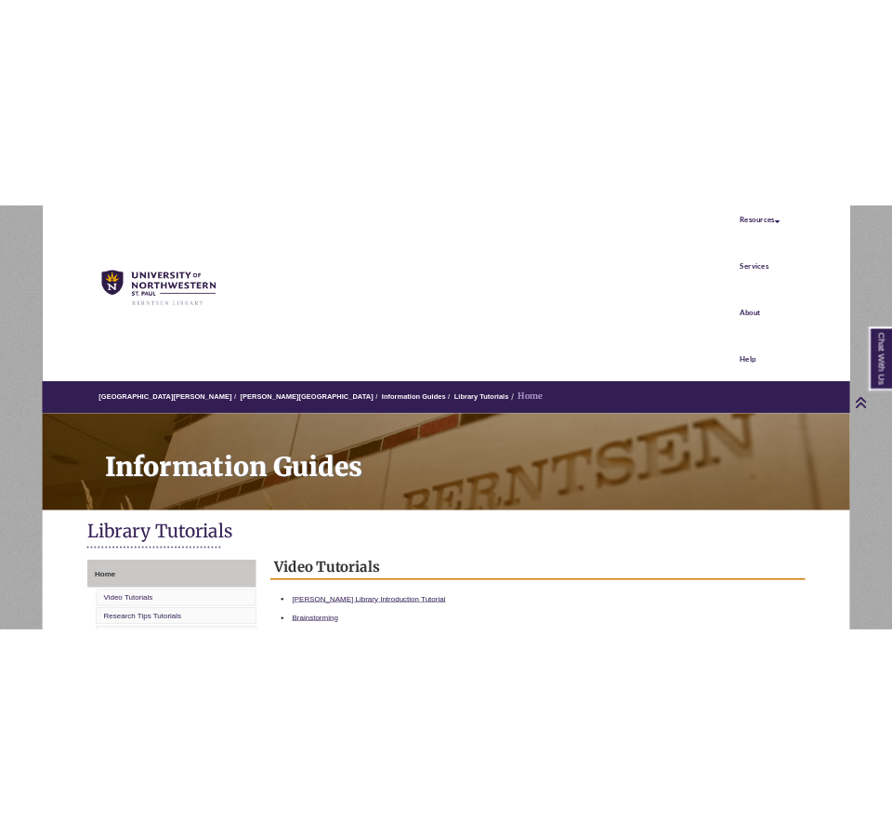
scroll to position [0, 0]
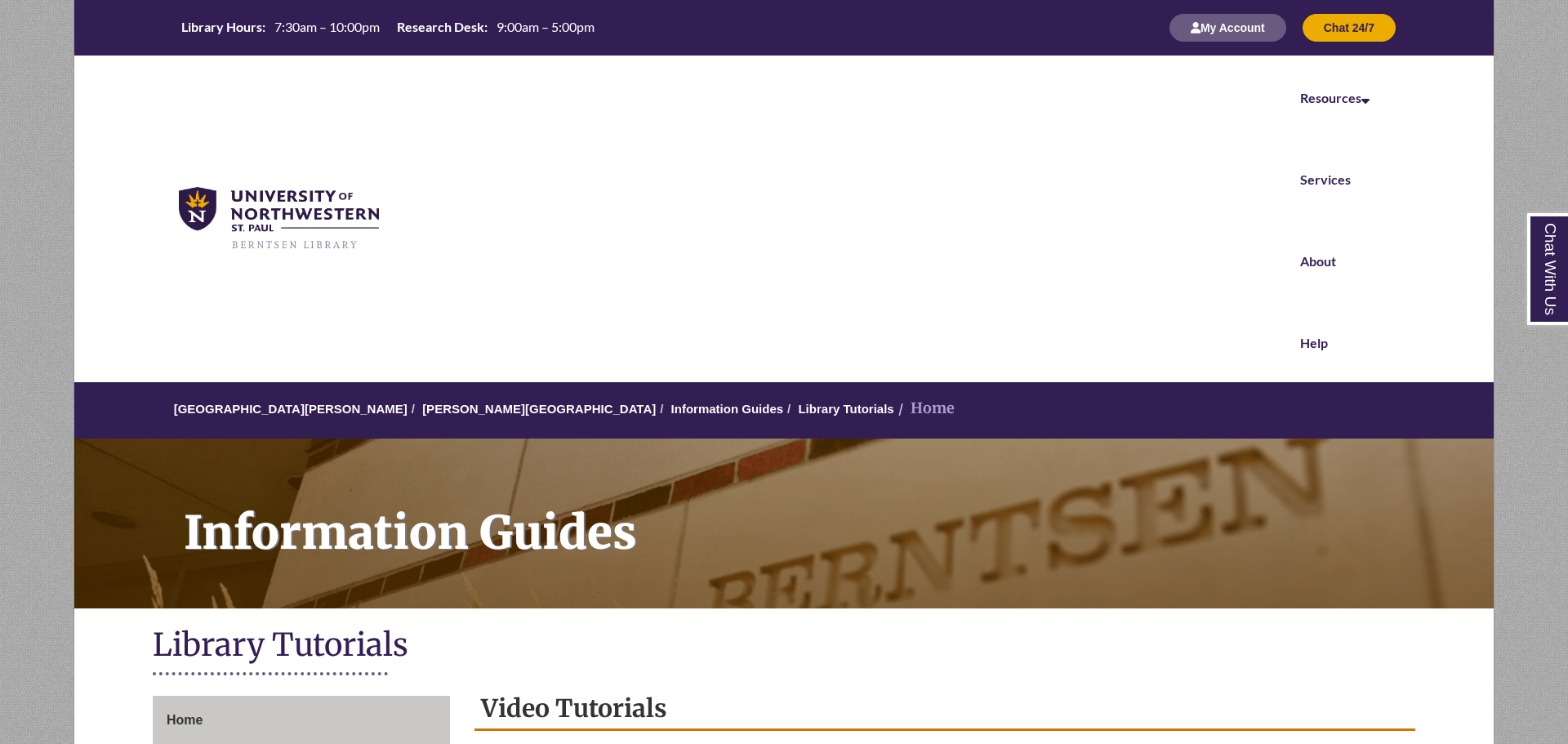
click at [766, 174] on nav "Resources Find Resources Library Search Databases & Articles Interlibrary Loan …" at bounding box center [784, 218] width 1419 height 326
click at [783, 123] on nav "Resources Find Resources Library Search Databases & Articles Interlibrary Loan …" at bounding box center [784, 218] width 1419 height 326
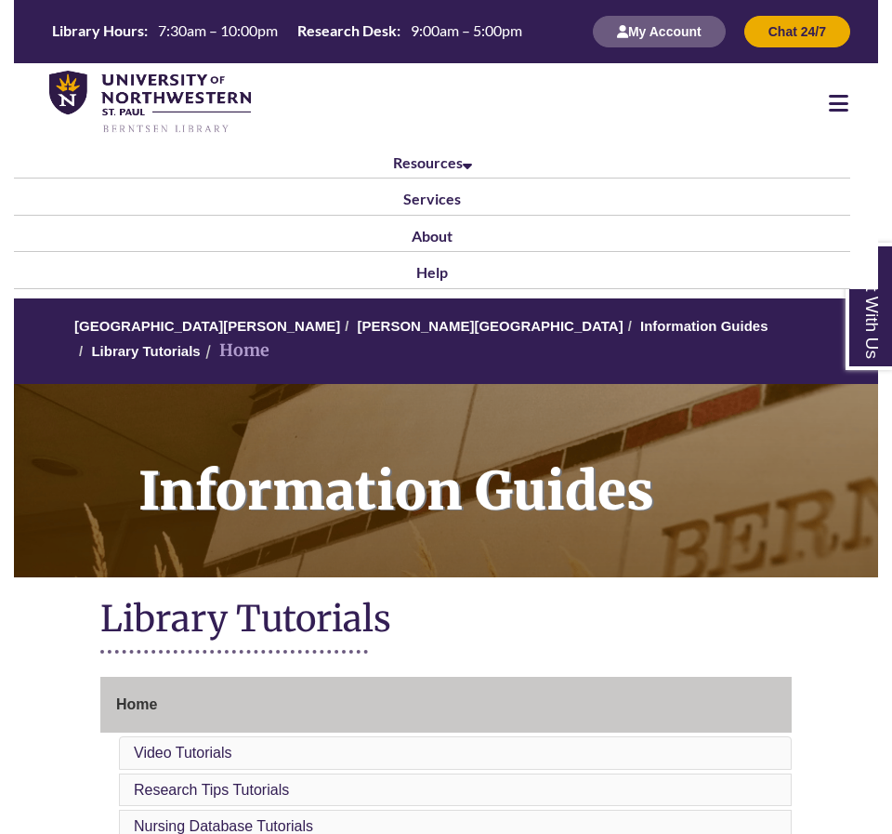
click at [490, 269] on li "Help" at bounding box center [432, 270] width 836 height 36
click at [414, 266] on li "Help" at bounding box center [432, 270] width 836 height 36
click at [422, 269] on link "Help" at bounding box center [432, 273] width 32 height 20
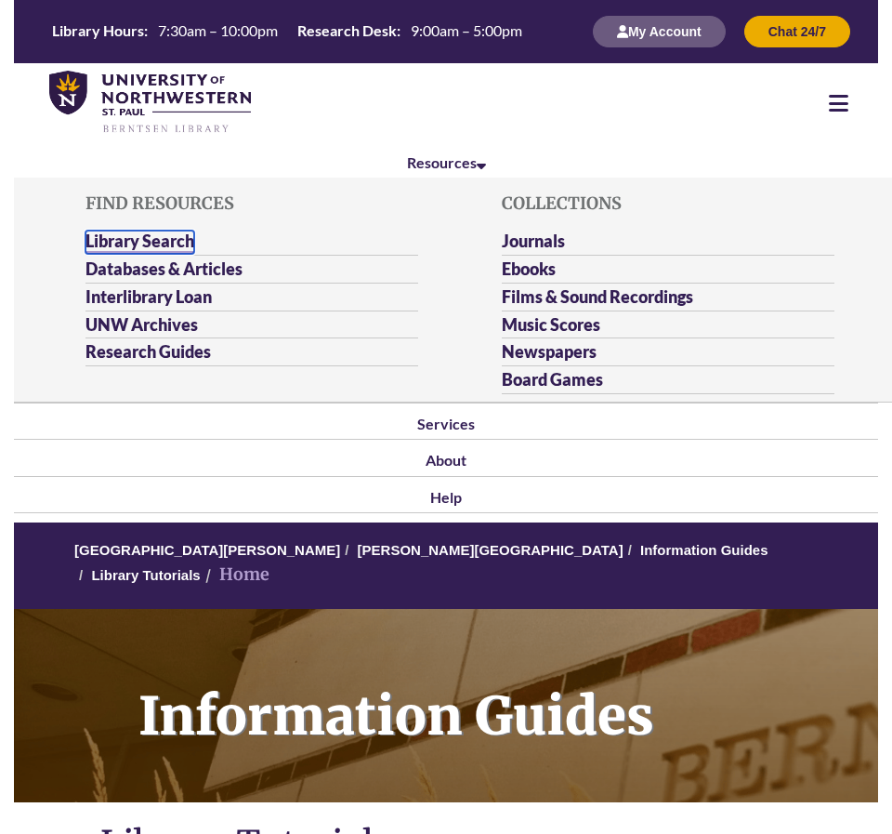
click at [151, 239] on link "Library Search" at bounding box center [140, 241] width 109 height 23
